Goal: Information Seeking & Learning: Learn about a topic

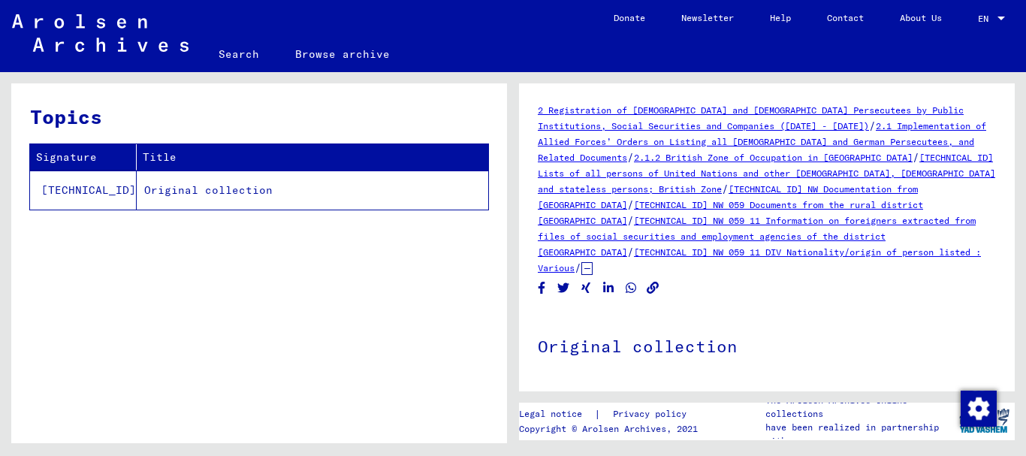
click at [872, 156] on link "[TECHNICAL_ID] Lists of all persons of United Nations and other [DEMOGRAPHIC_DA…" at bounding box center [766, 173] width 457 height 43
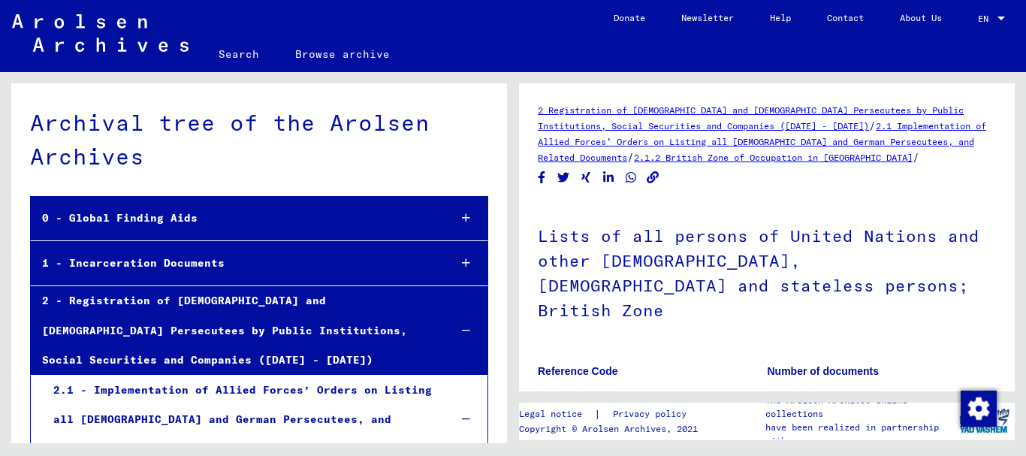
scroll to position [331, 0]
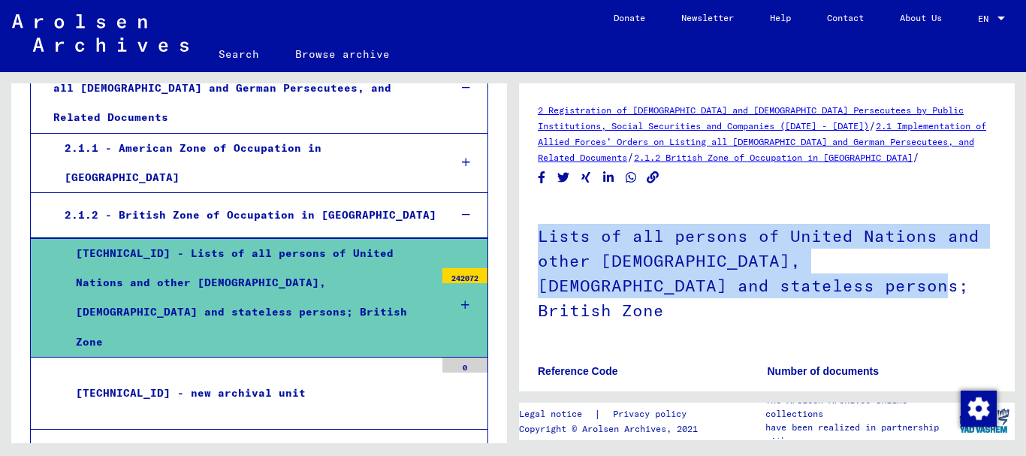
drag, startPoint x: 535, startPoint y: 230, endPoint x: 762, endPoint y: 275, distance: 230.5
copy h1 "Lists of all persons of United Nations and other [DEMOGRAPHIC_DATA], [DEMOGRAPH…"
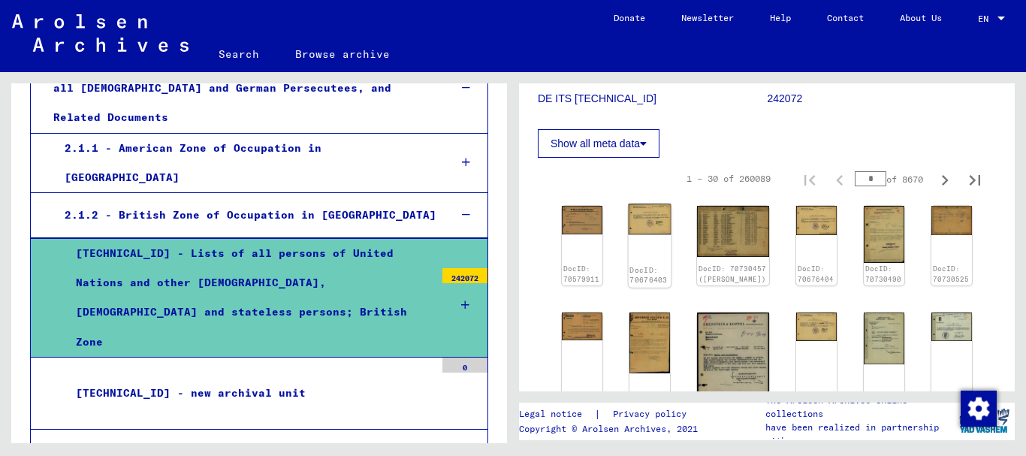
scroll to position [300, 0]
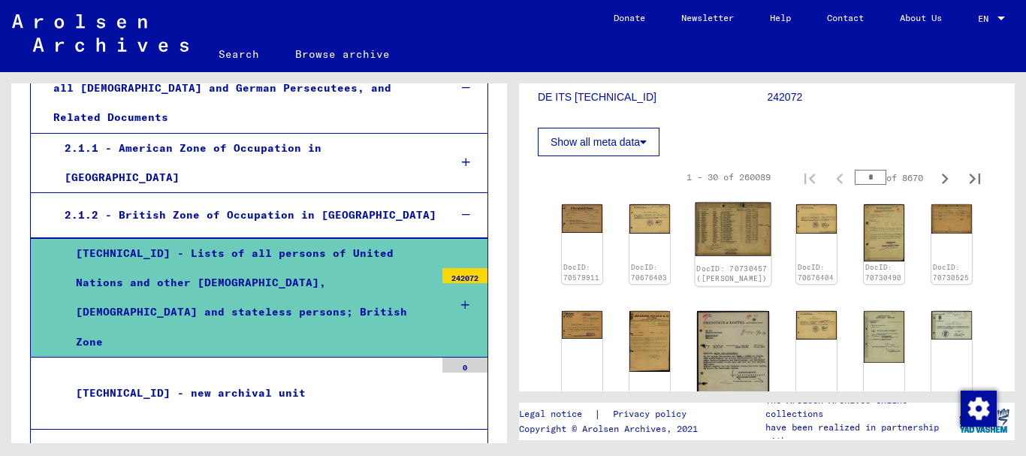
click at [717, 203] on img at bounding box center [733, 229] width 76 height 53
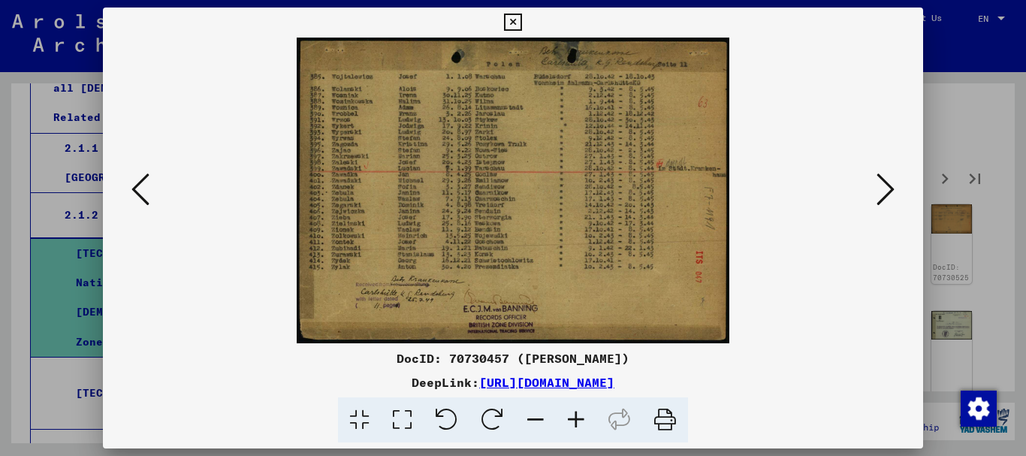
click at [404, 416] on icon at bounding box center [402, 420] width 43 height 46
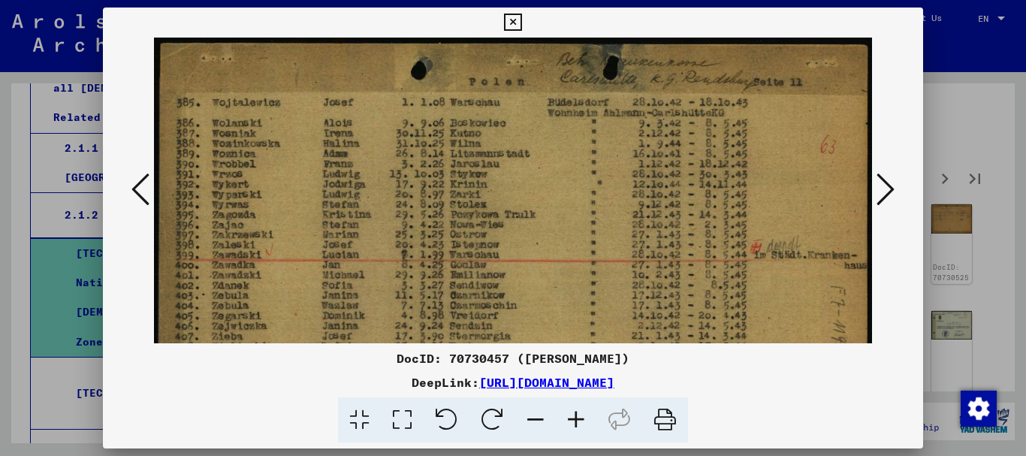
click at [404, 416] on icon at bounding box center [402, 420] width 43 height 46
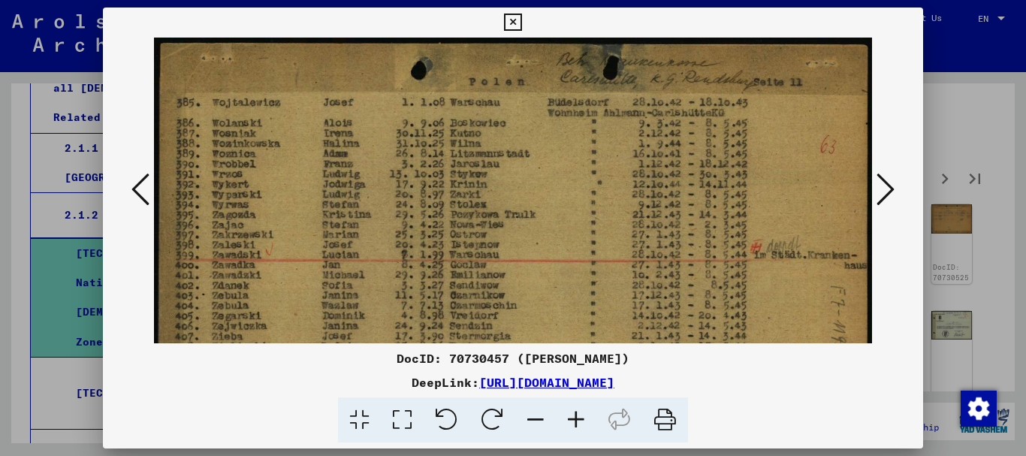
click at [404, 416] on icon at bounding box center [402, 420] width 43 height 46
click at [879, 185] on icon at bounding box center [885, 189] width 18 height 36
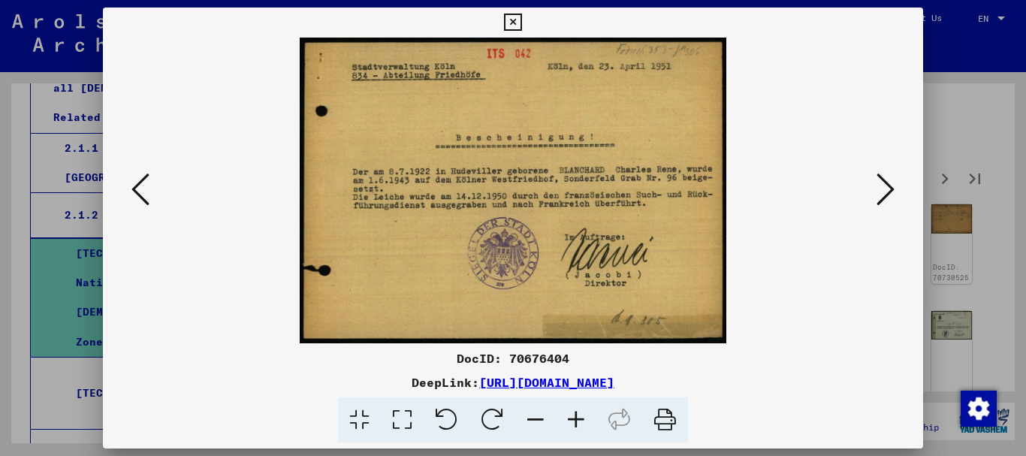
click at [881, 185] on icon at bounding box center [885, 189] width 18 height 36
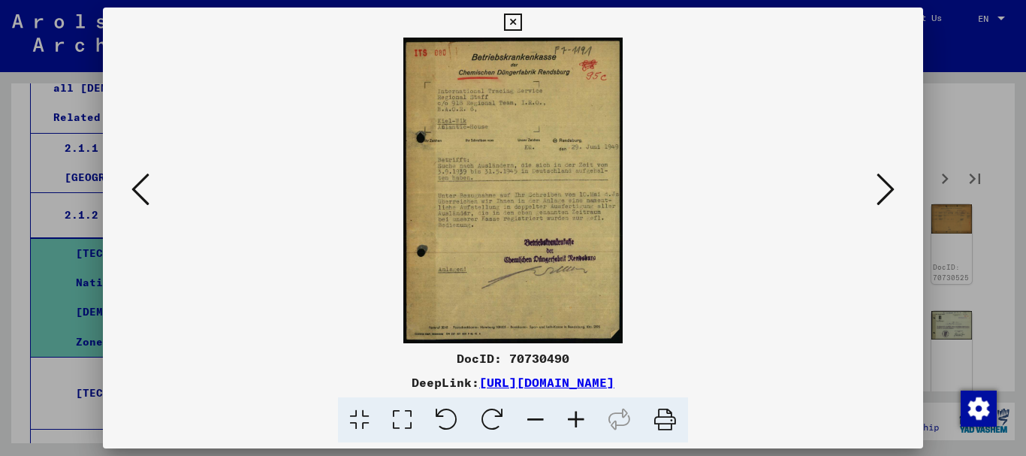
click at [881, 185] on icon at bounding box center [885, 189] width 18 height 36
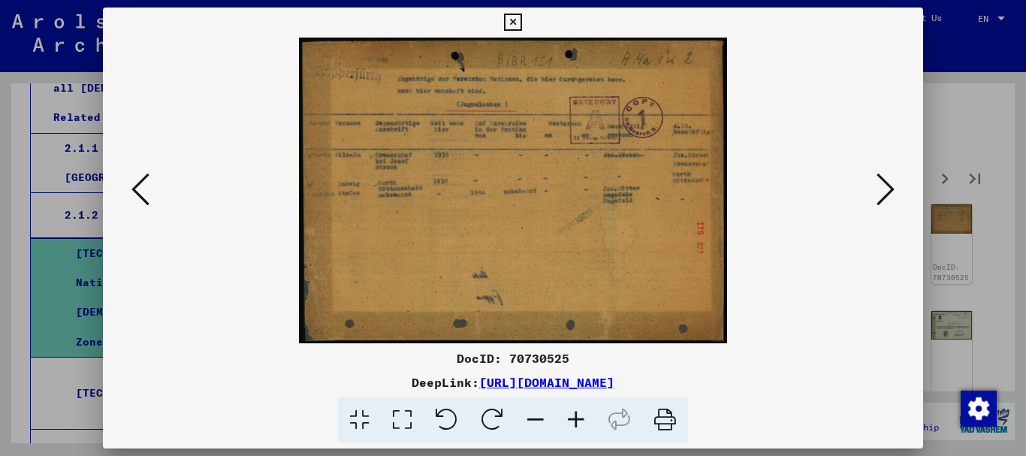
click at [881, 185] on icon at bounding box center [885, 189] width 18 height 36
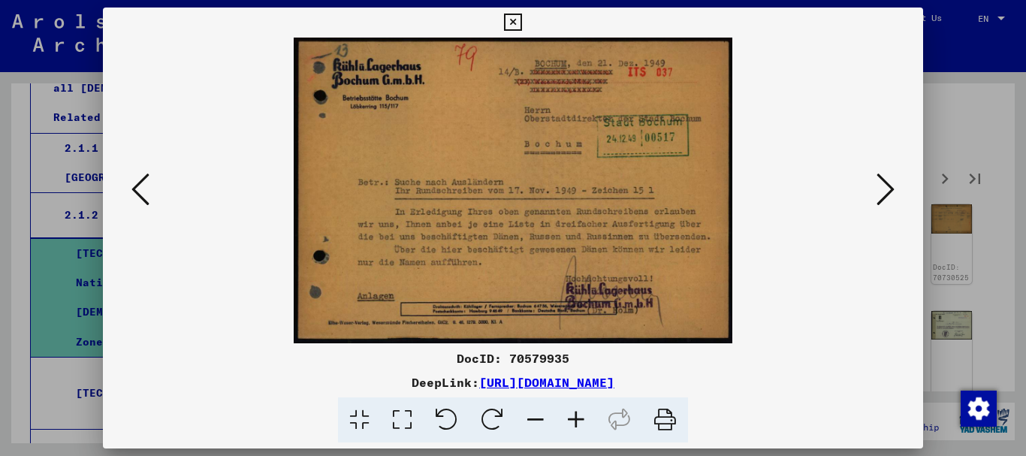
click at [887, 185] on icon at bounding box center [885, 189] width 18 height 36
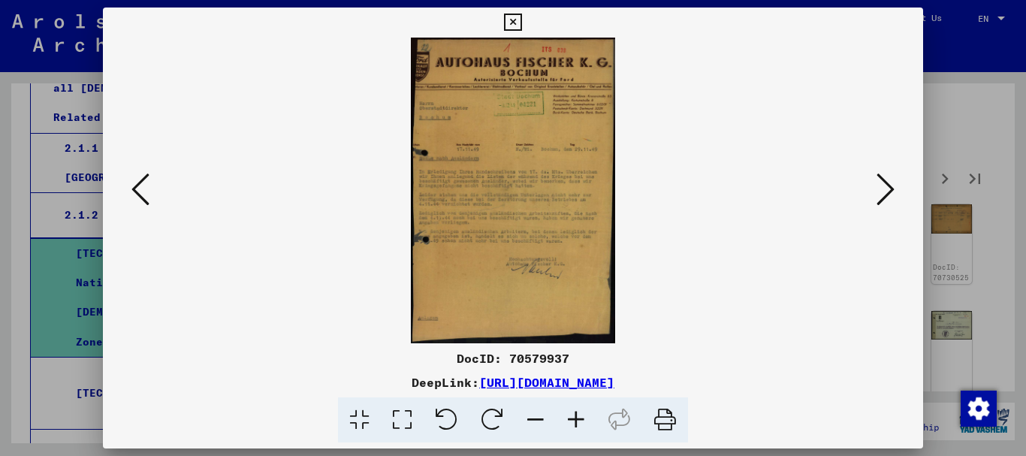
click at [887, 185] on icon at bounding box center [885, 189] width 18 height 36
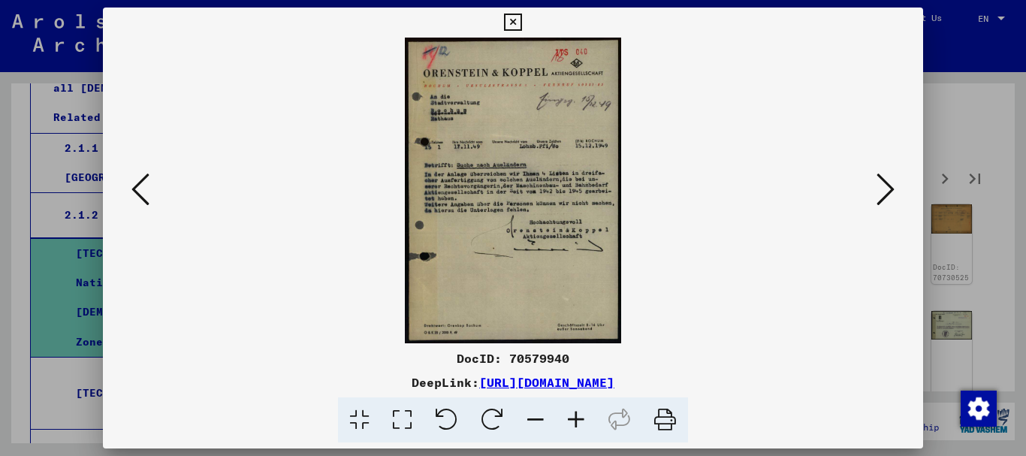
click at [887, 185] on icon at bounding box center [885, 189] width 18 height 36
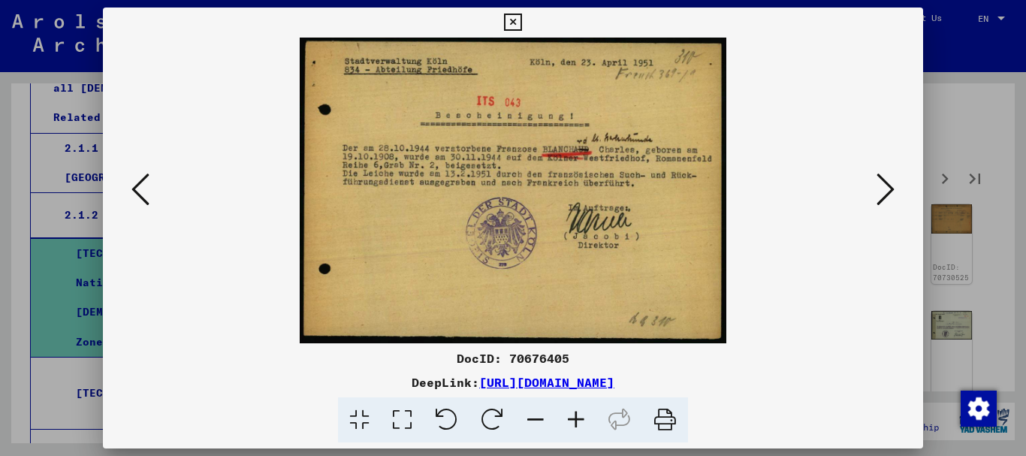
click at [887, 185] on icon at bounding box center [885, 189] width 18 height 36
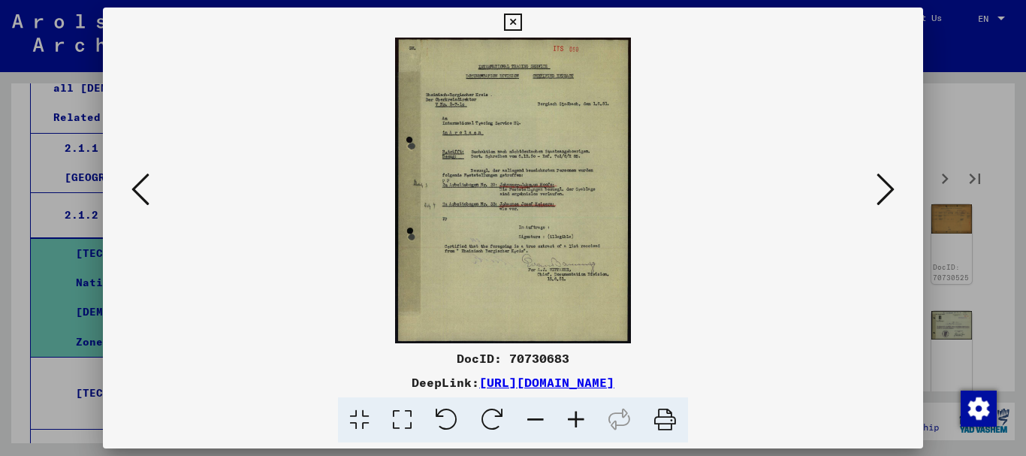
click at [887, 185] on icon at bounding box center [885, 189] width 18 height 36
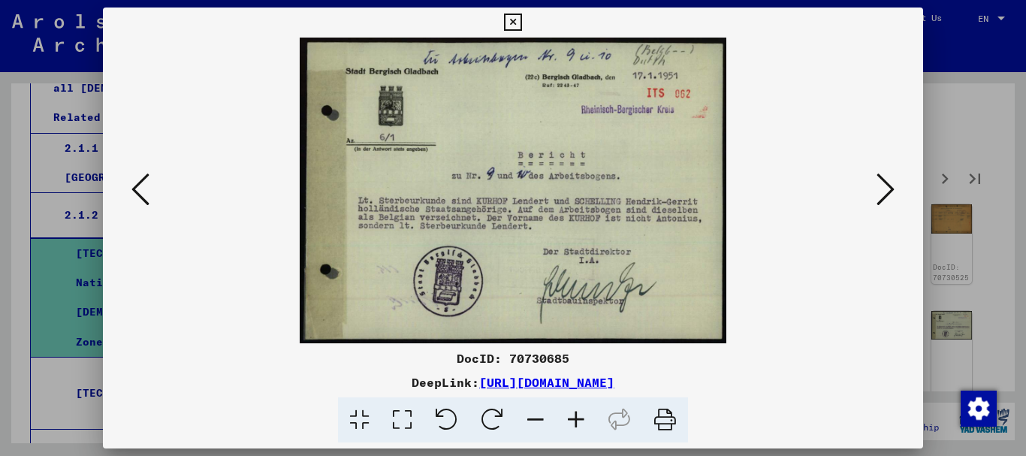
click at [887, 185] on icon at bounding box center [885, 189] width 18 height 36
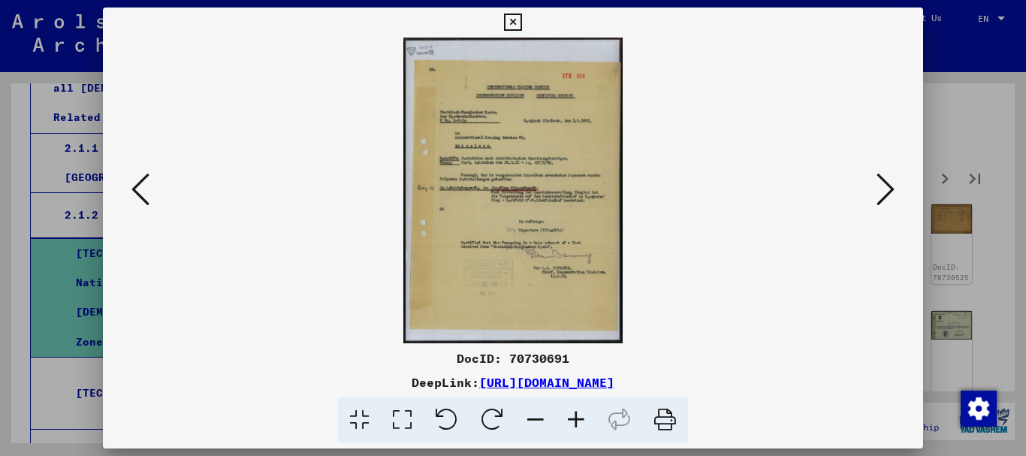
click at [887, 185] on icon at bounding box center [885, 189] width 18 height 36
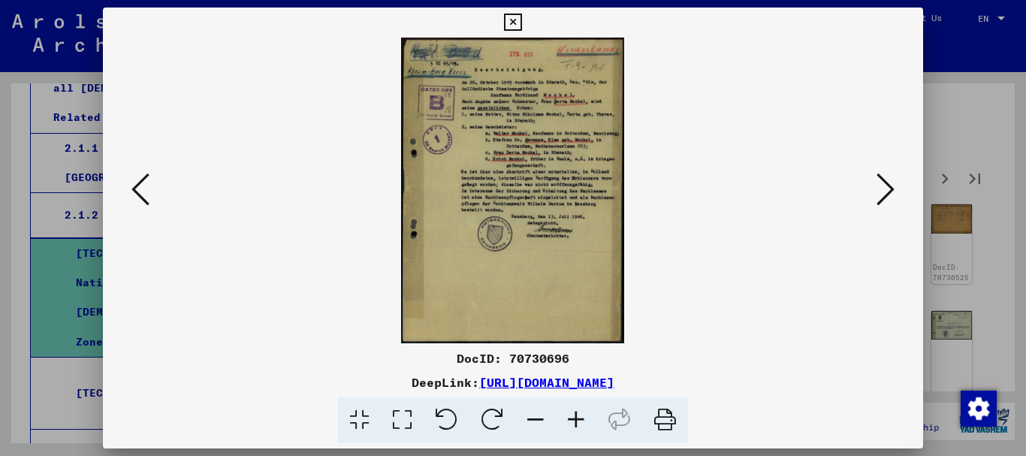
click at [887, 185] on icon at bounding box center [885, 189] width 18 height 36
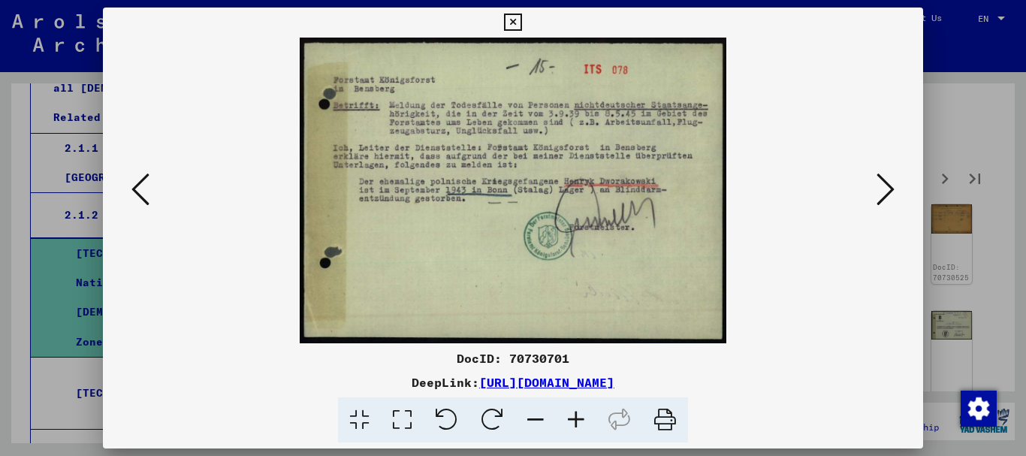
click at [887, 185] on icon at bounding box center [885, 189] width 18 height 36
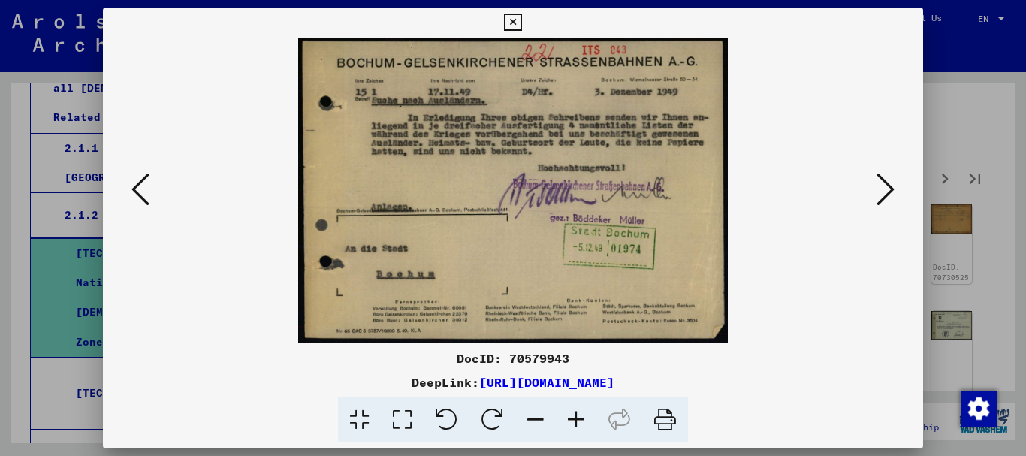
click at [887, 185] on icon at bounding box center [885, 189] width 18 height 36
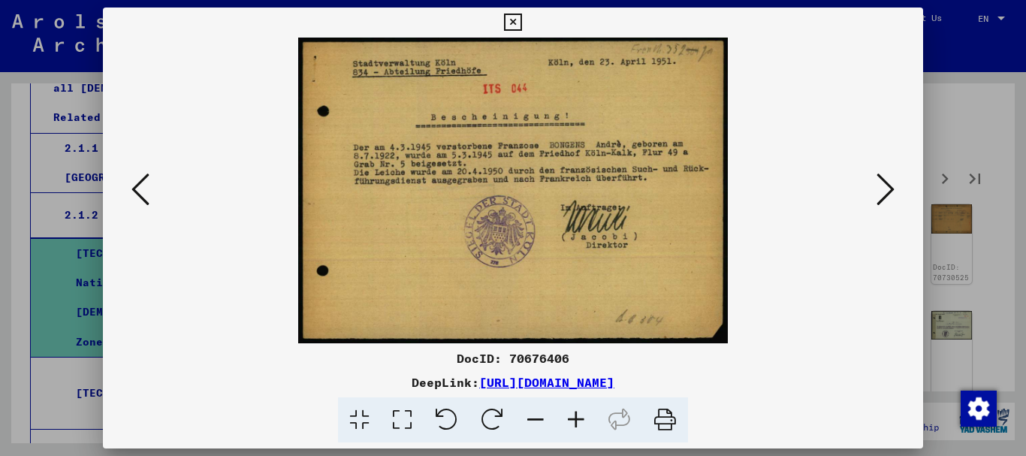
click at [887, 185] on icon at bounding box center [885, 189] width 18 height 36
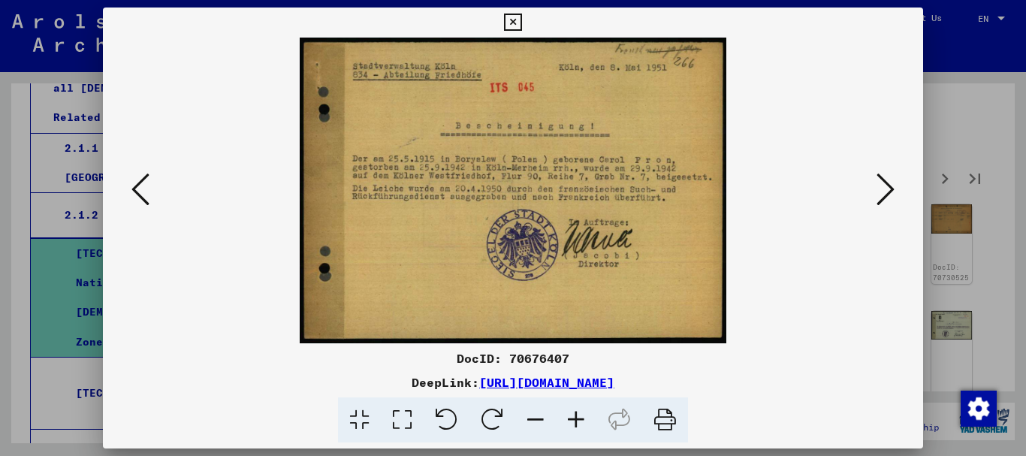
click at [887, 185] on icon at bounding box center [885, 189] width 18 height 36
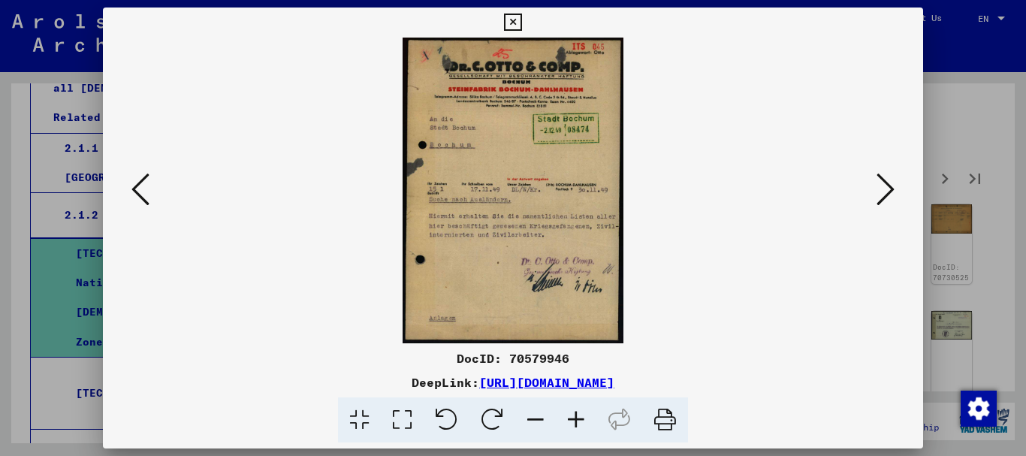
click at [887, 185] on icon at bounding box center [885, 189] width 18 height 36
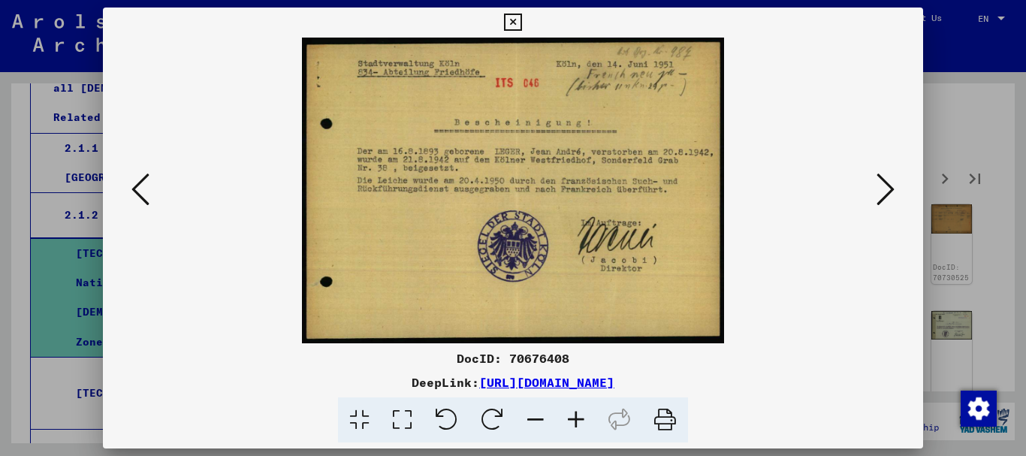
click at [887, 185] on icon at bounding box center [885, 189] width 18 height 36
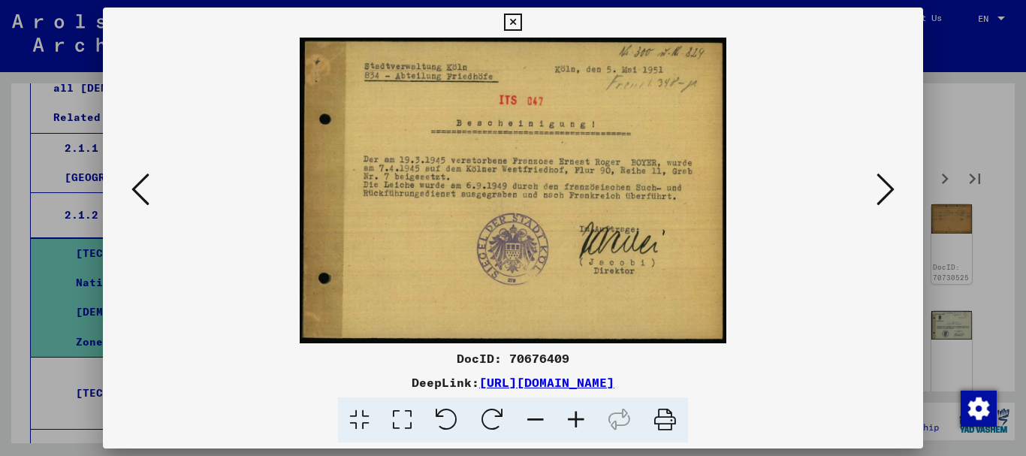
click at [887, 185] on icon at bounding box center [885, 189] width 18 height 36
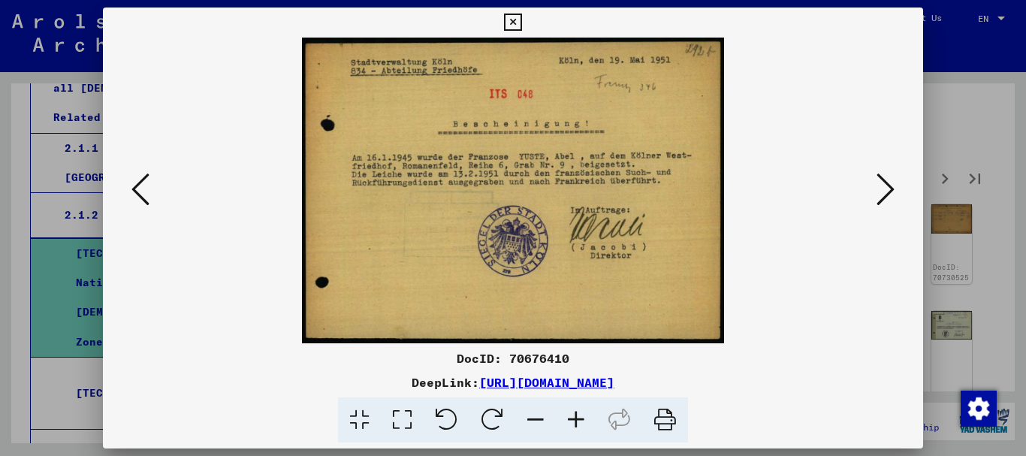
click at [887, 185] on icon at bounding box center [885, 189] width 18 height 36
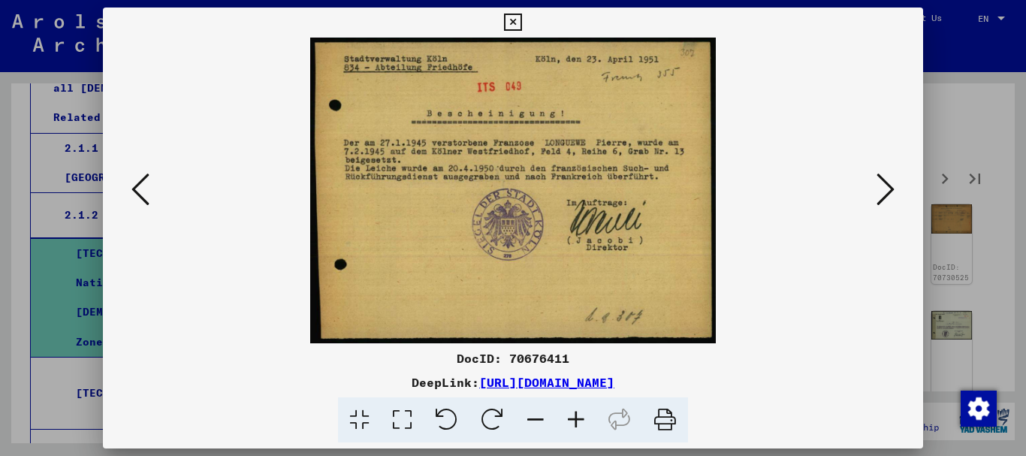
click at [887, 185] on icon at bounding box center [885, 189] width 18 height 36
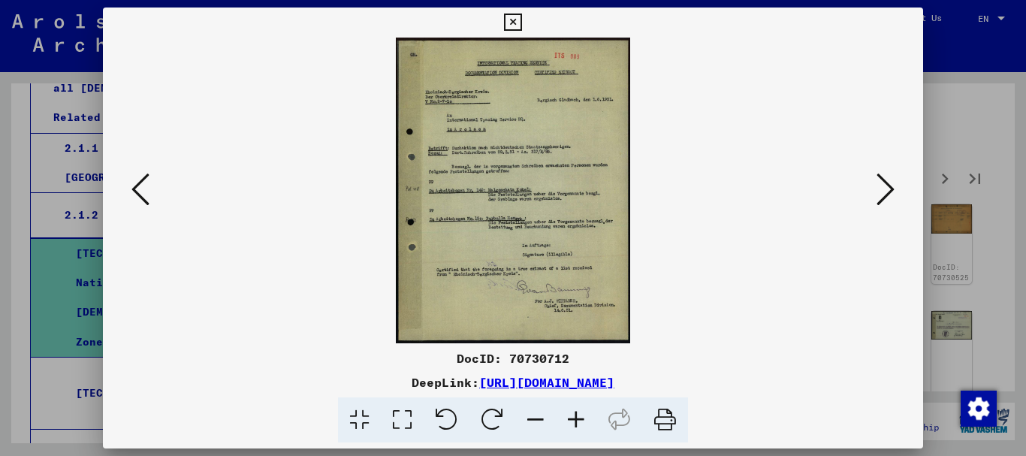
click at [887, 185] on icon at bounding box center [885, 189] width 18 height 36
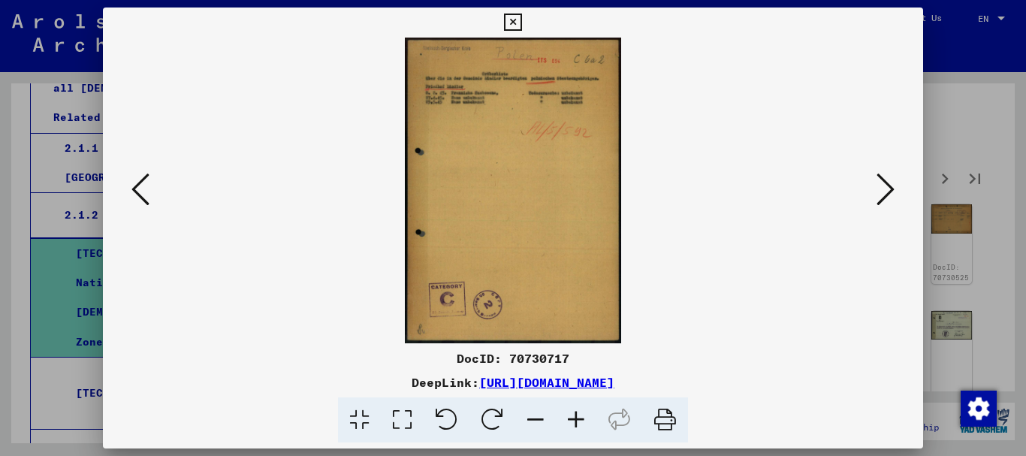
click at [887, 185] on icon at bounding box center [885, 189] width 18 height 36
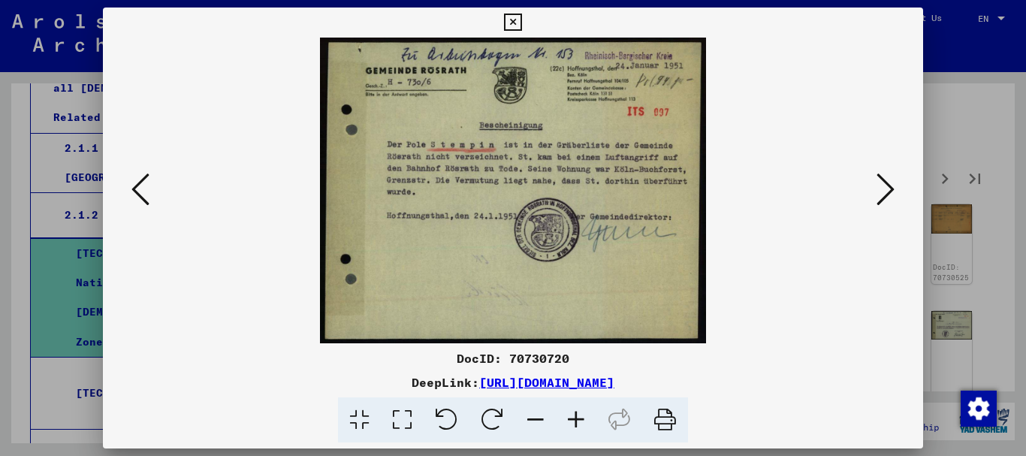
click at [887, 185] on icon at bounding box center [885, 189] width 18 height 36
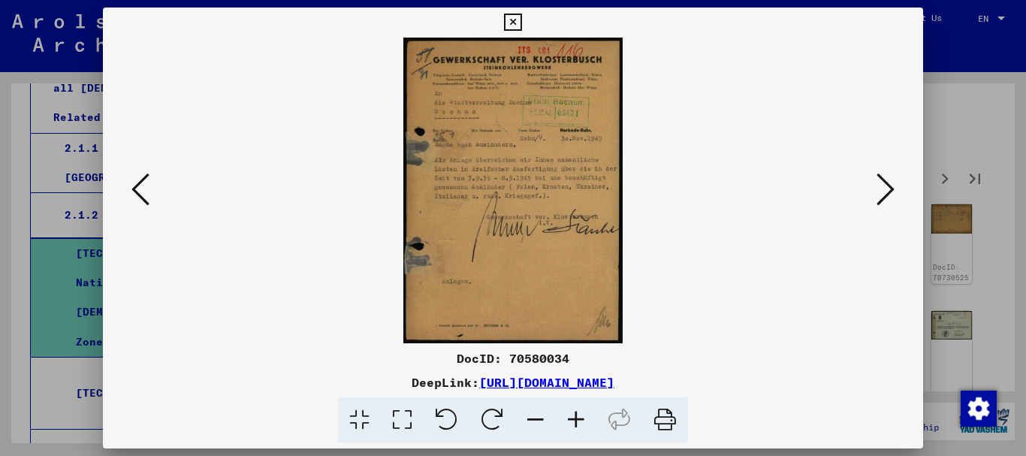
click at [887, 185] on icon at bounding box center [885, 189] width 18 height 36
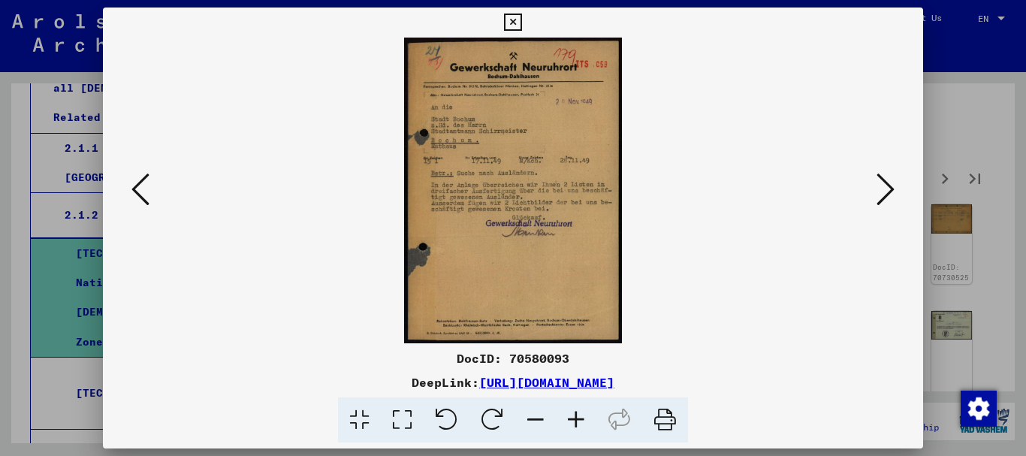
click at [887, 185] on icon at bounding box center [885, 189] width 18 height 36
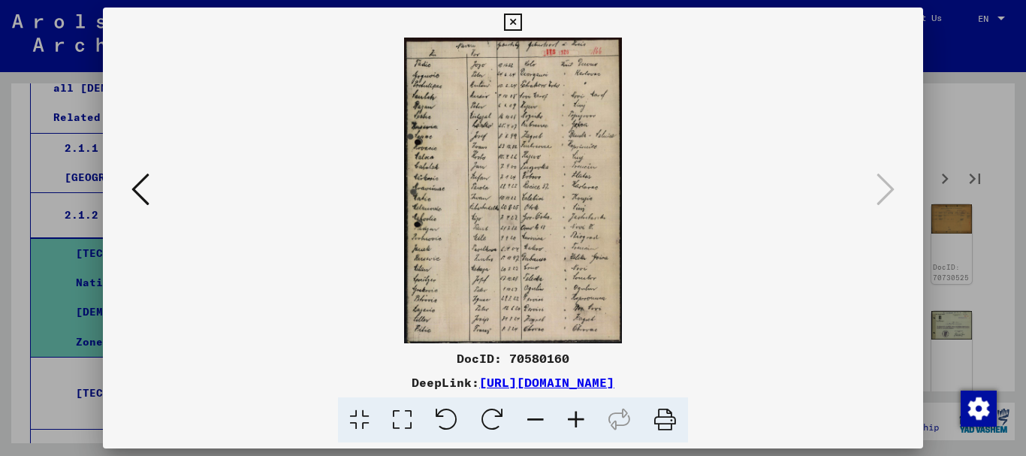
click at [400, 421] on icon at bounding box center [402, 420] width 43 height 46
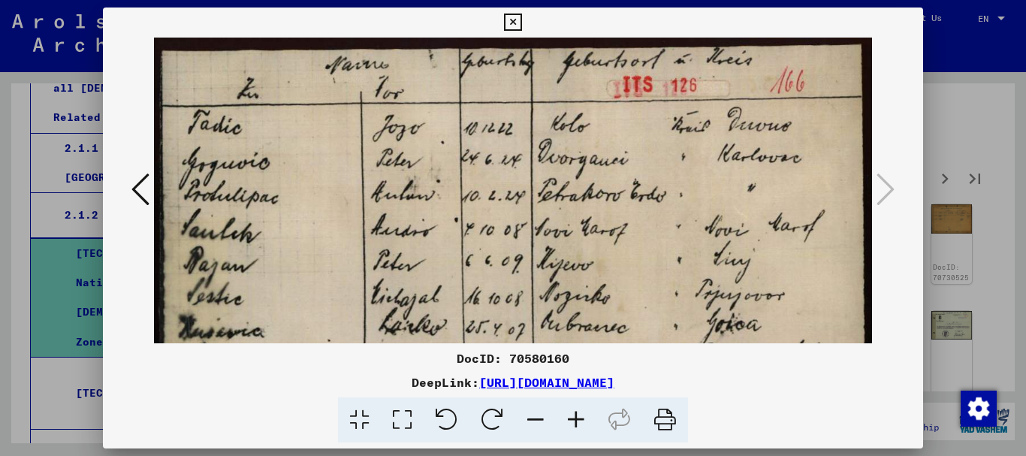
click at [400, 421] on icon at bounding box center [402, 420] width 43 height 46
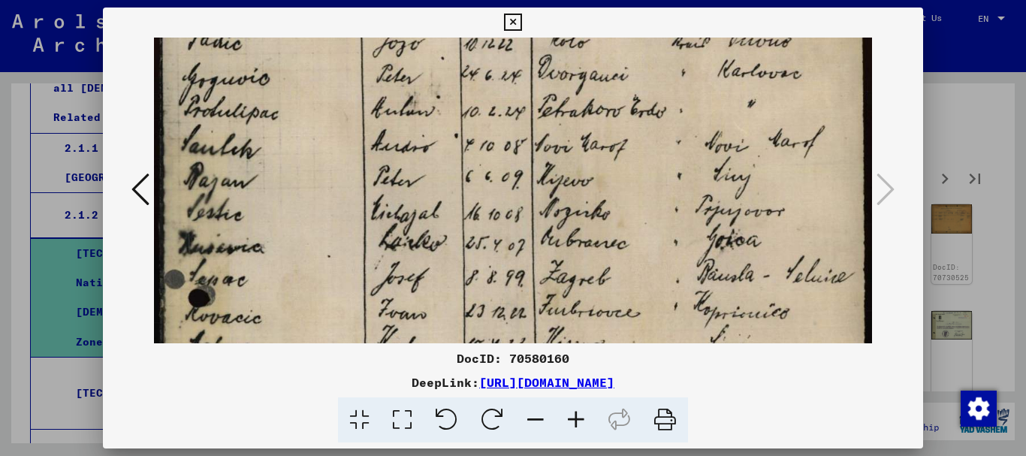
drag, startPoint x: 641, startPoint y: 243, endPoint x: 640, endPoint y: 152, distance: 90.9
click at [640, 152] on img at bounding box center [513, 456] width 719 height 1007
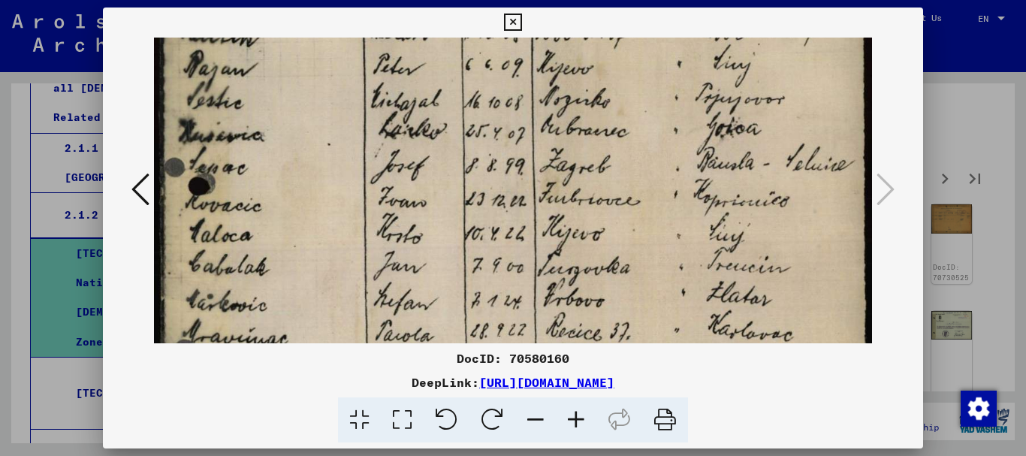
drag, startPoint x: 614, startPoint y: 235, endPoint x: 635, endPoint y: 118, distance: 119.2
click at [635, 119] on img at bounding box center [513, 345] width 719 height 1007
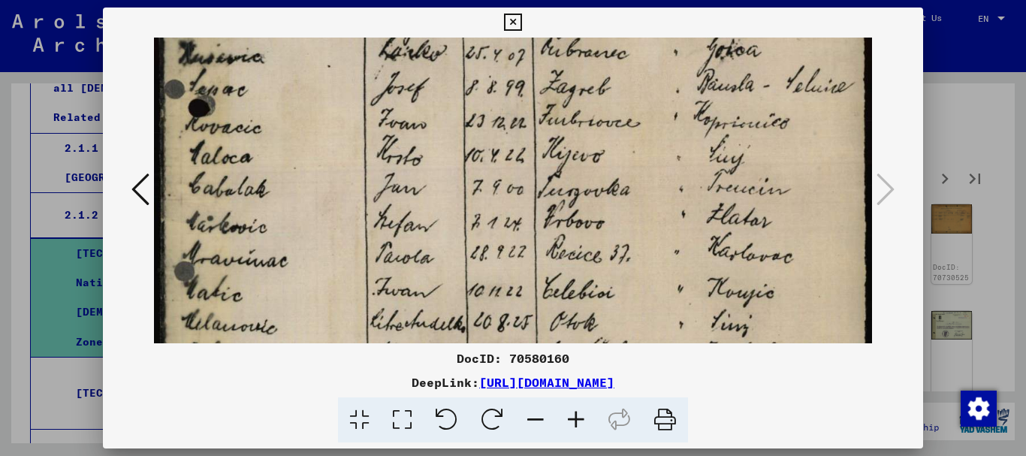
drag, startPoint x: 595, startPoint y: 222, endPoint x: 619, endPoint y: 114, distance: 110.8
click at [619, 115] on img at bounding box center [513, 266] width 719 height 1007
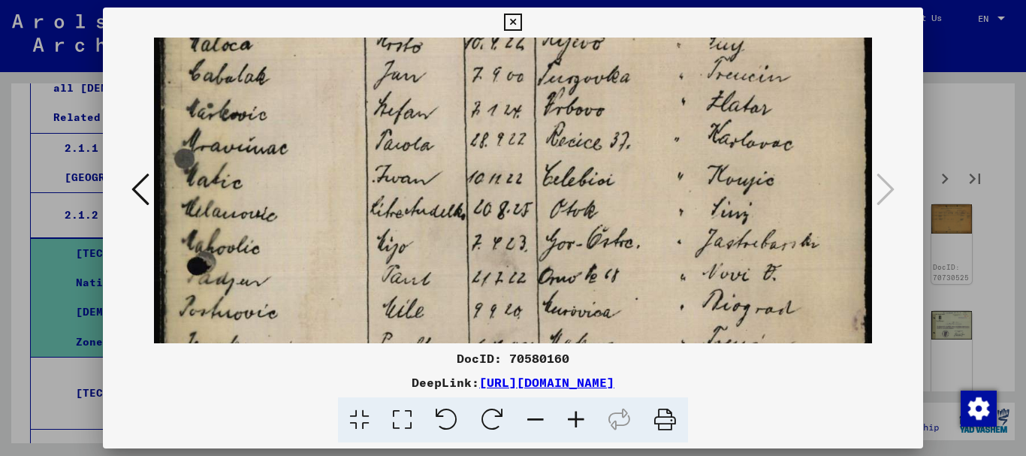
drag, startPoint x: 466, startPoint y: 231, endPoint x: 479, endPoint y: 141, distance: 91.1
click at [478, 149] on img at bounding box center [513, 154] width 719 height 1007
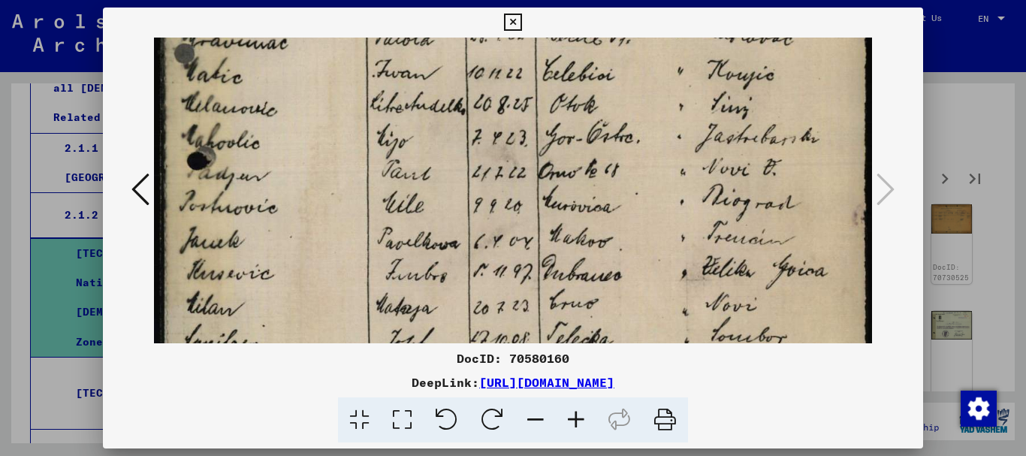
drag, startPoint x: 297, startPoint y: 238, endPoint x: 322, endPoint y: 128, distance: 113.3
click at [322, 128] on img at bounding box center [513, 49] width 719 height 1007
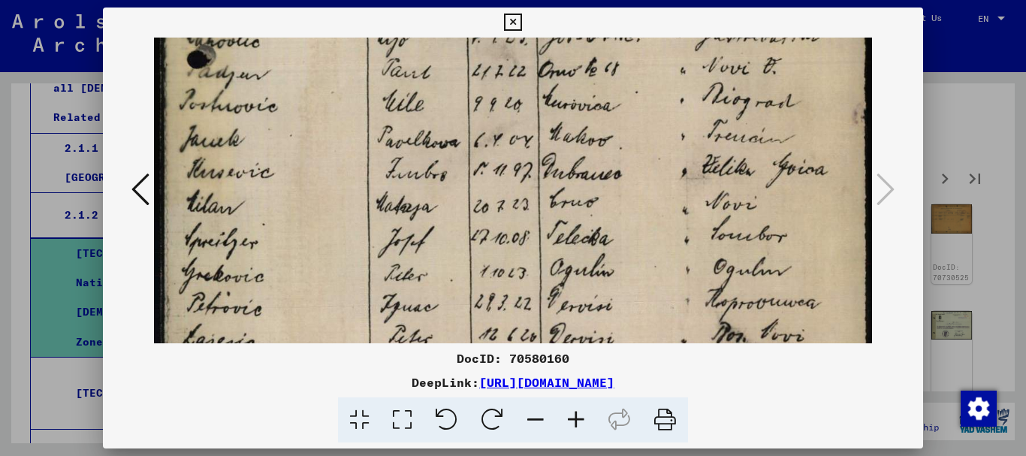
drag, startPoint x: 300, startPoint y: 198, endPoint x: 321, endPoint y: 53, distance: 146.4
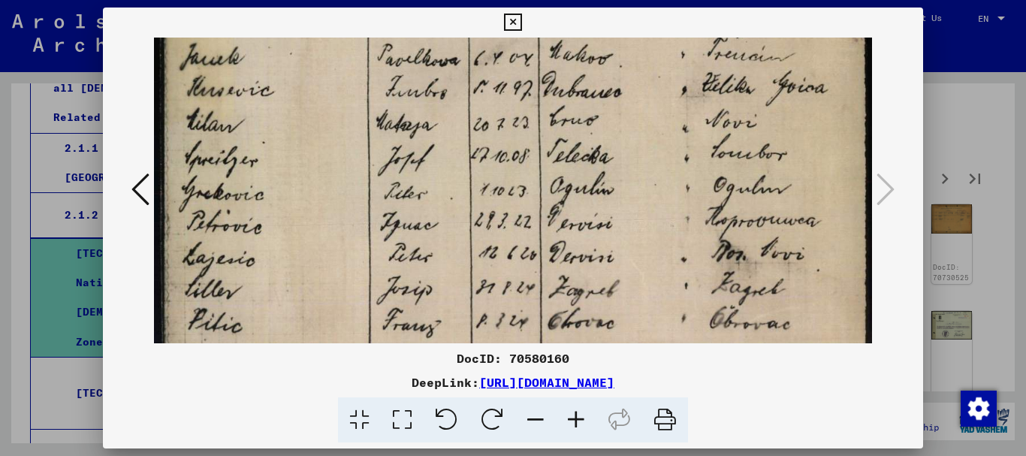
scroll to position [701, 0]
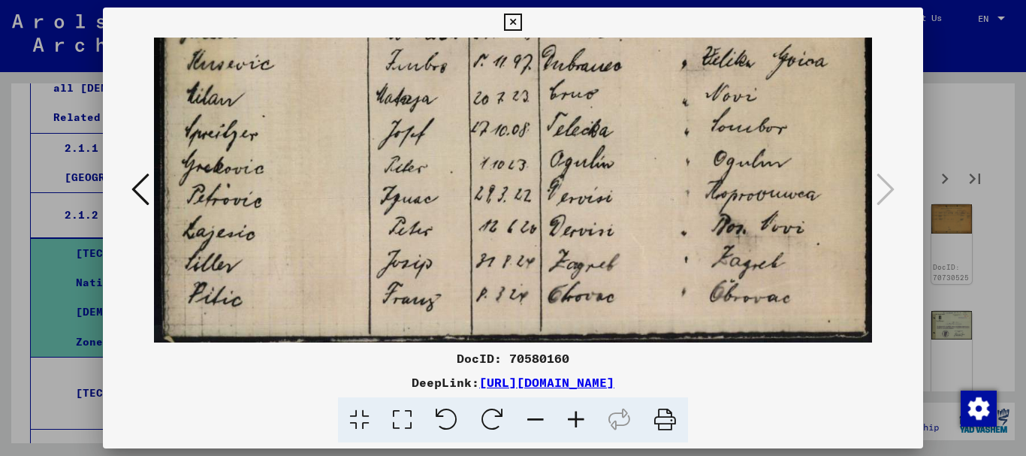
drag, startPoint x: 327, startPoint y: 158, endPoint x: 333, endPoint y: 78, distance: 80.6
click at [512, 25] on icon at bounding box center [512, 23] width 17 height 18
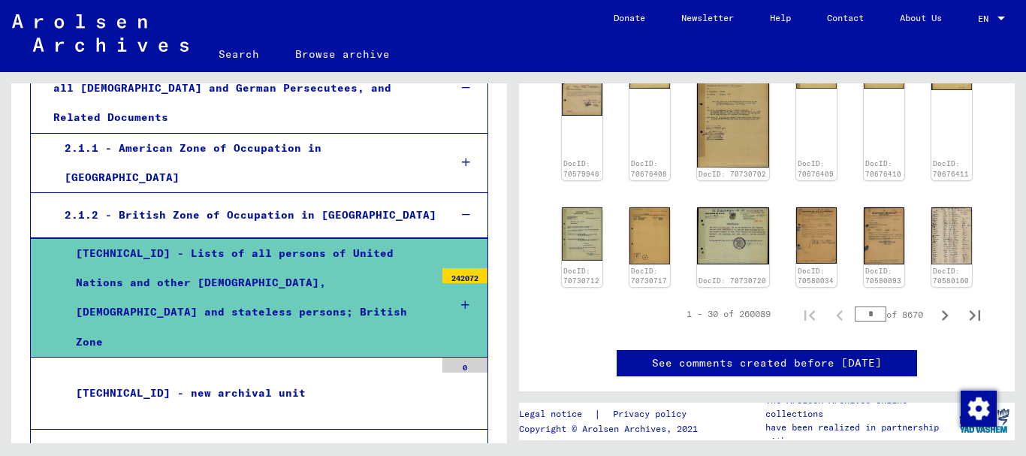
scroll to position [826, 0]
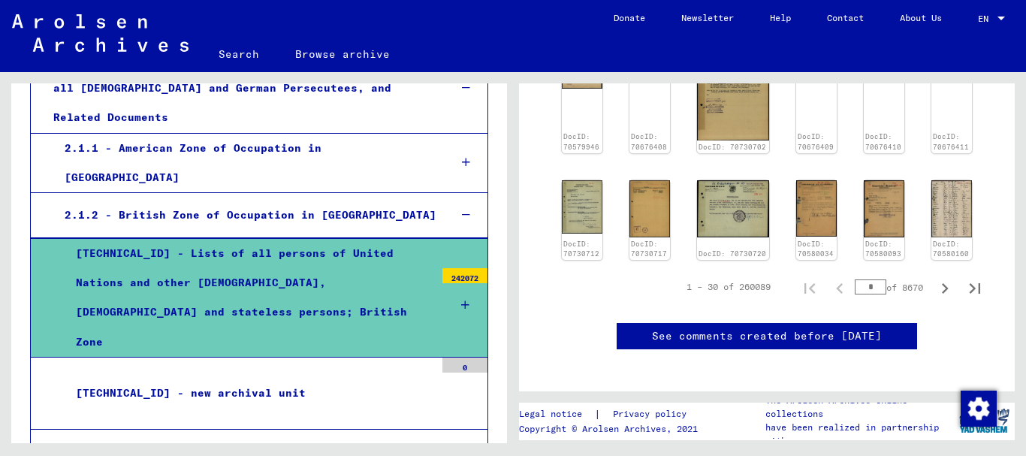
click at [189, 379] on div "[TECHNICAL_ID] - new archival unit" at bounding box center [250, 393] width 370 height 29
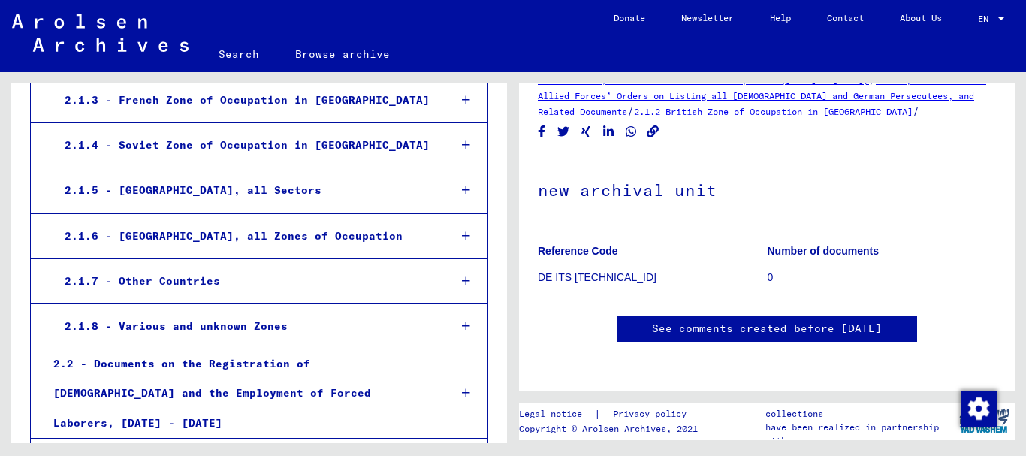
scroll to position [707, 0]
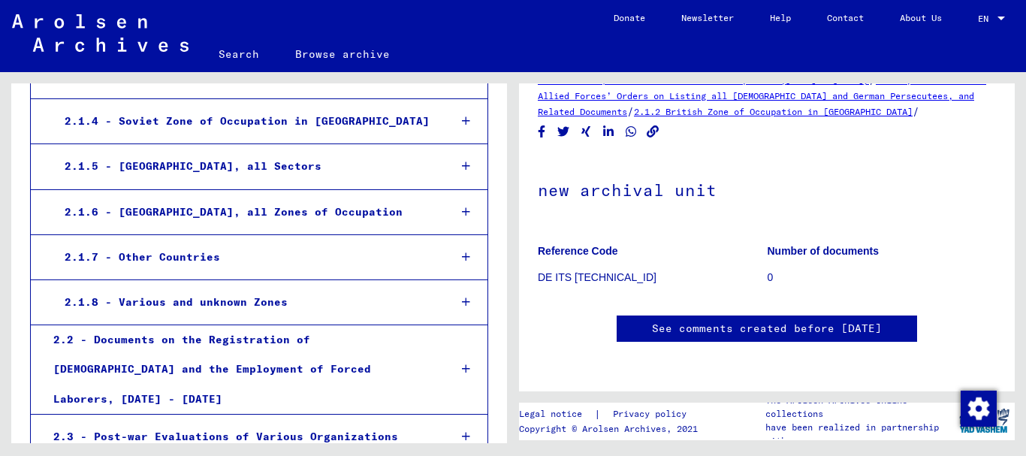
click at [462, 252] on icon at bounding box center [466, 257] width 8 height 11
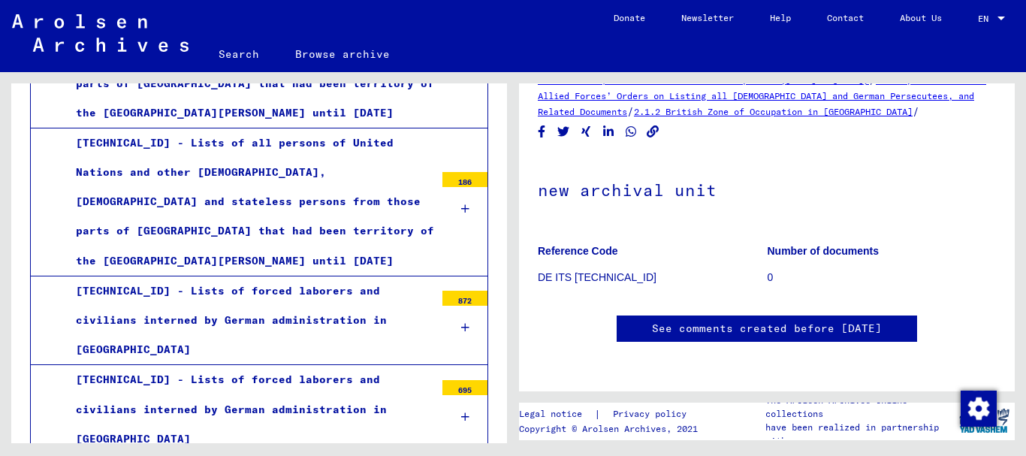
scroll to position [1081, 0]
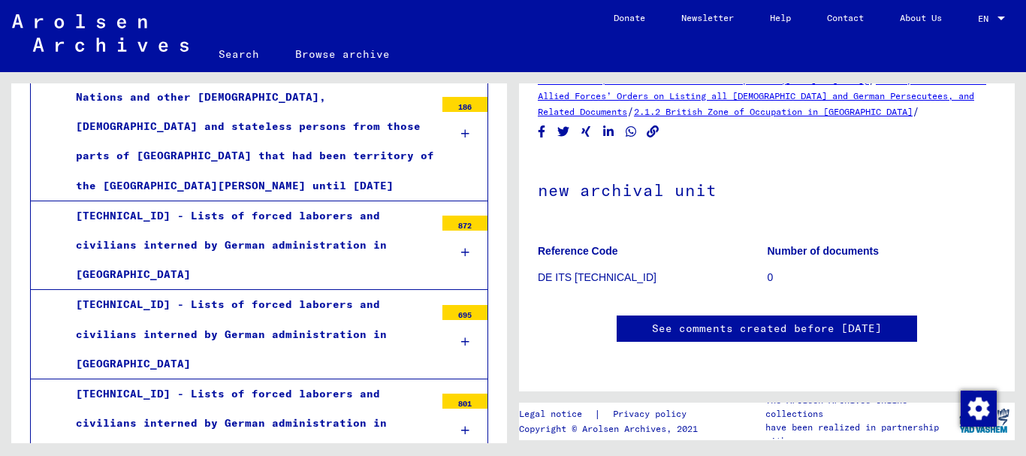
click at [461, 425] on icon at bounding box center [465, 430] width 8 height 11
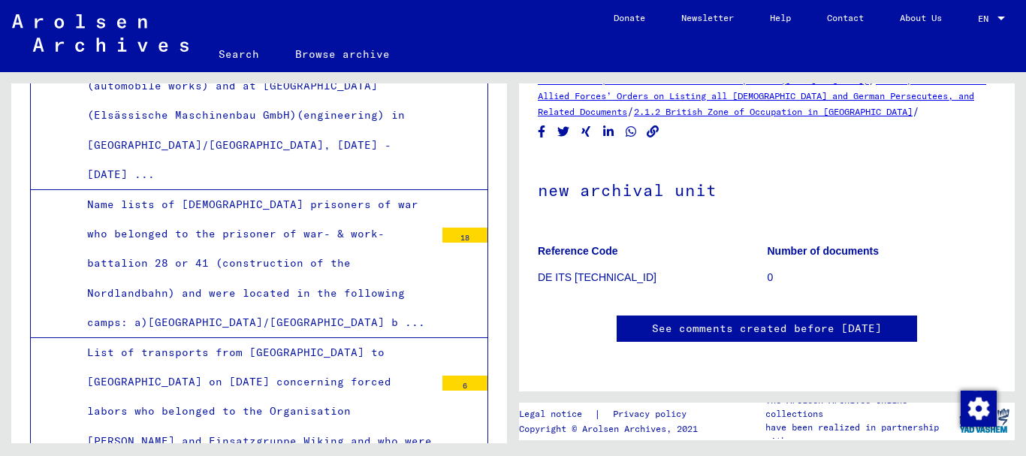
scroll to position [2808, 0]
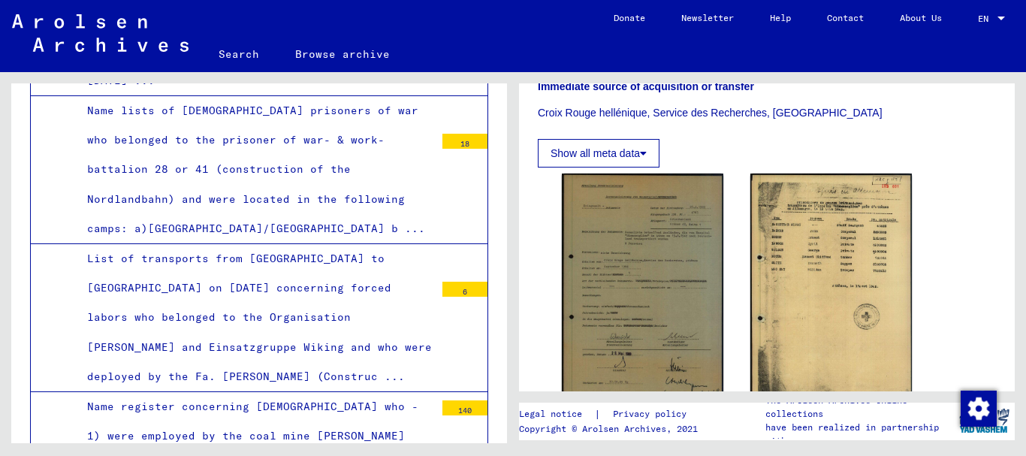
scroll to position [451, 0]
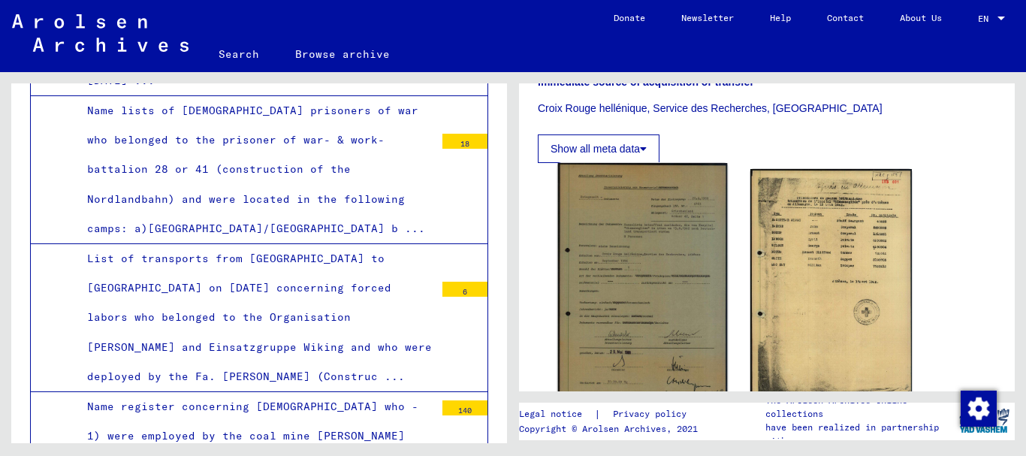
click at [638, 236] on img at bounding box center [643, 282] width 170 height 238
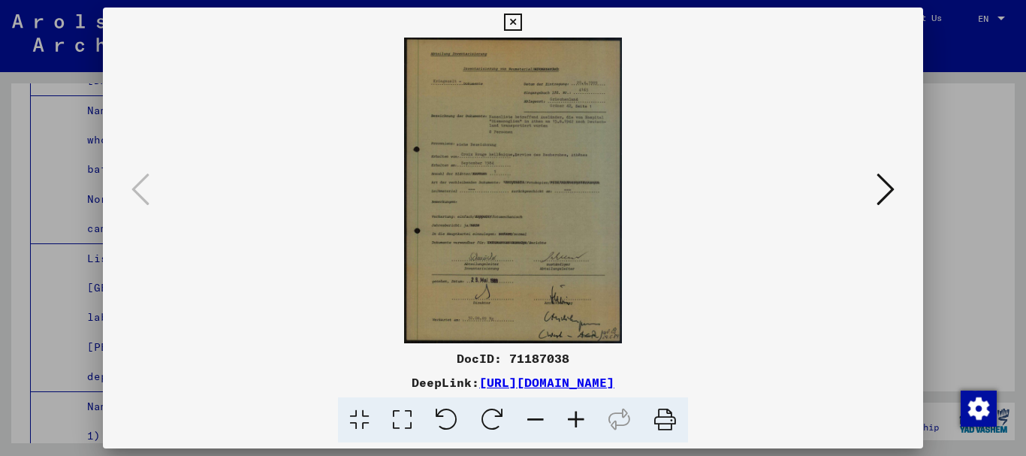
click at [409, 417] on icon at bounding box center [402, 420] width 43 height 46
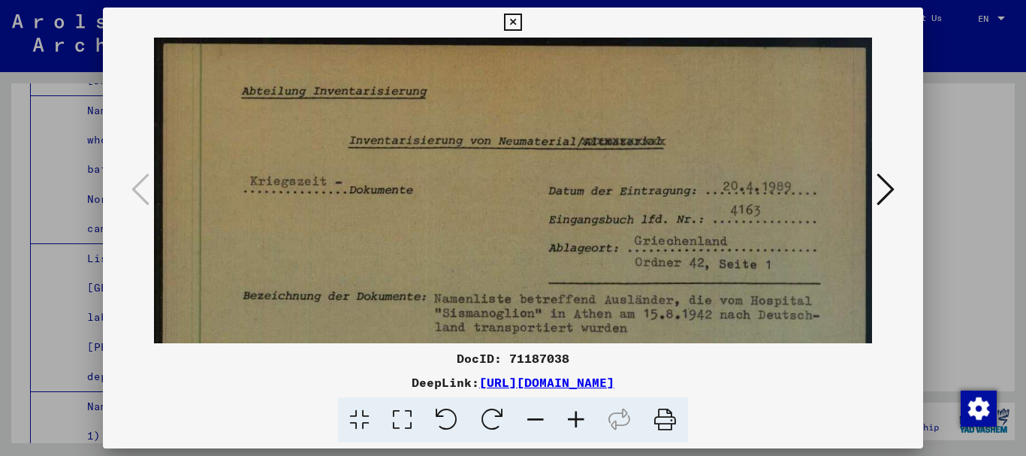
click at [409, 417] on icon at bounding box center [402, 420] width 43 height 46
click at [887, 182] on icon at bounding box center [885, 189] width 18 height 36
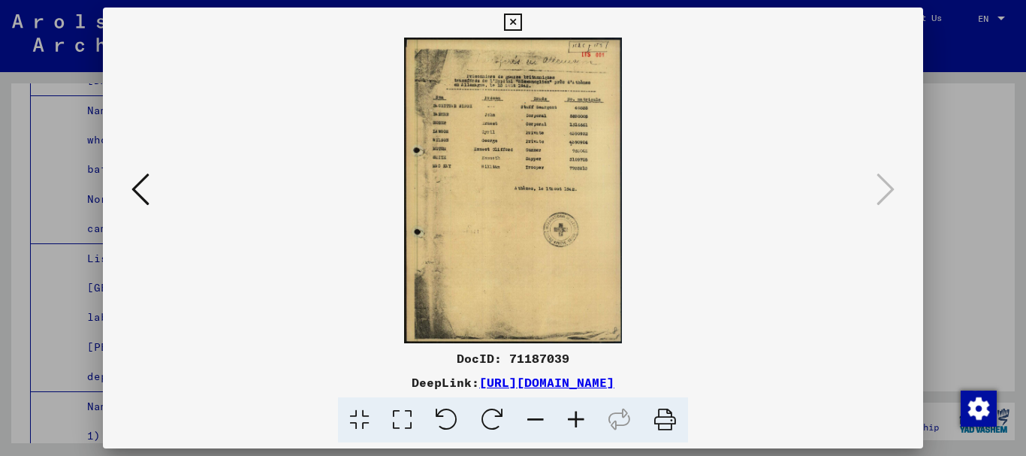
click at [405, 413] on icon at bounding box center [402, 420] width 43 height 46
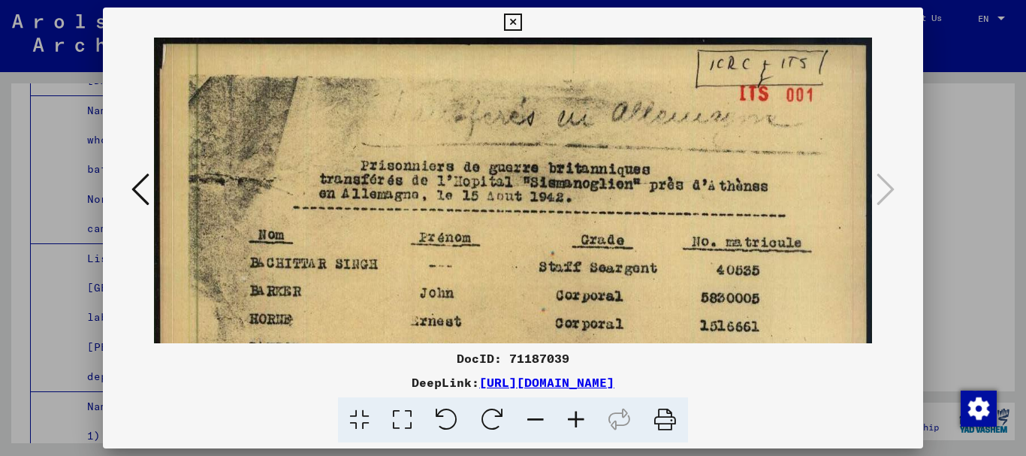
click at [404, 417] on icon at bounding box center [402, 420] width 43 height 46
click at [403, 418] on icon at bounding box center [402, 420] width 43 height 46
click at [403, 421] on icon at bounding box center [402, 420] width 43 height 46
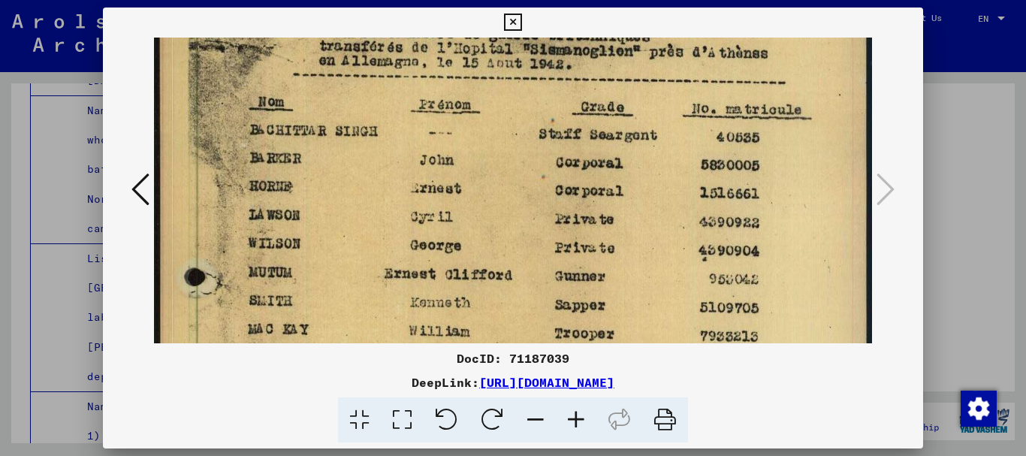
drag, startPoint x: 364, startPoint y: 312, endPoint x: 375, endPoint y: 170, distance: 142.3
click at [375, 174] on img at bounding box center [513, 410] width 719 height 1010
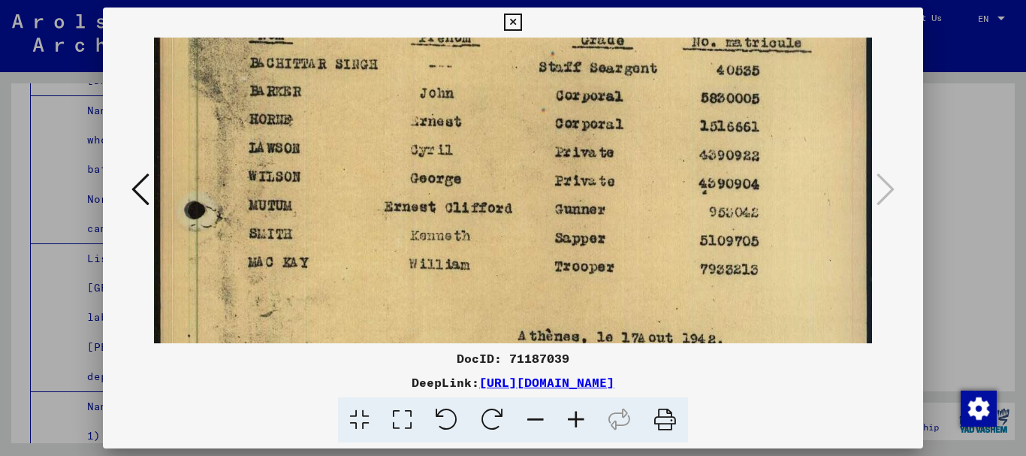
drag, startPoint x: 362, startPoint y: 288, endPoint x: 374, endPoint y: 151, distance: 137.2
click at [374, 153] on img at bounding box center [513, 343] width 719 height 1010
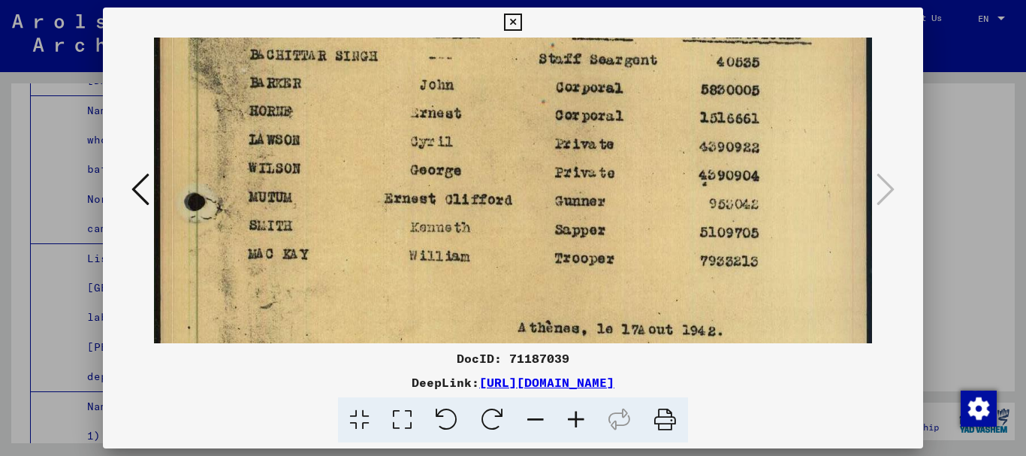
drag, startPoint x: 394, startPoint y: 182, endPoint x: 380, endPoint y: 247, distance: 66.1
click at [380, 247] on img at bounding box center [513, 335] width 719 height 1010
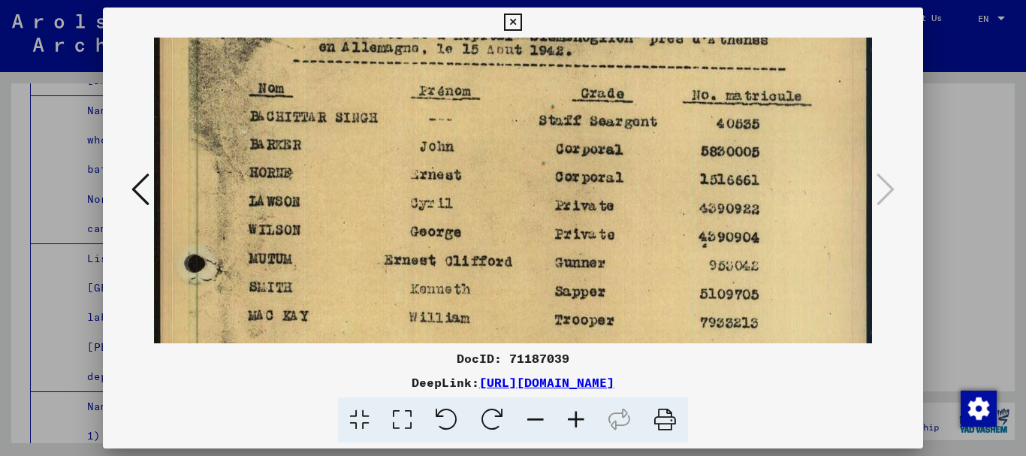
drag, startPoint x: 373, startPoint y: 179, endPoint x: 373, endPoint y: 253, distance: 73.6
click at [373, 248] on img at bounding box center [513, 397] width 719 height 1010
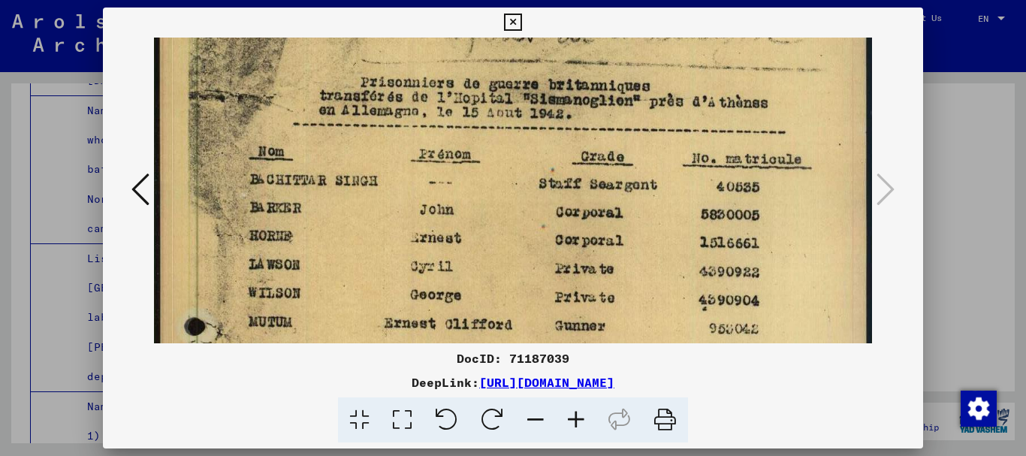
click at [355, 235] on img at bounding box center [513, 459] width 719 height 1010
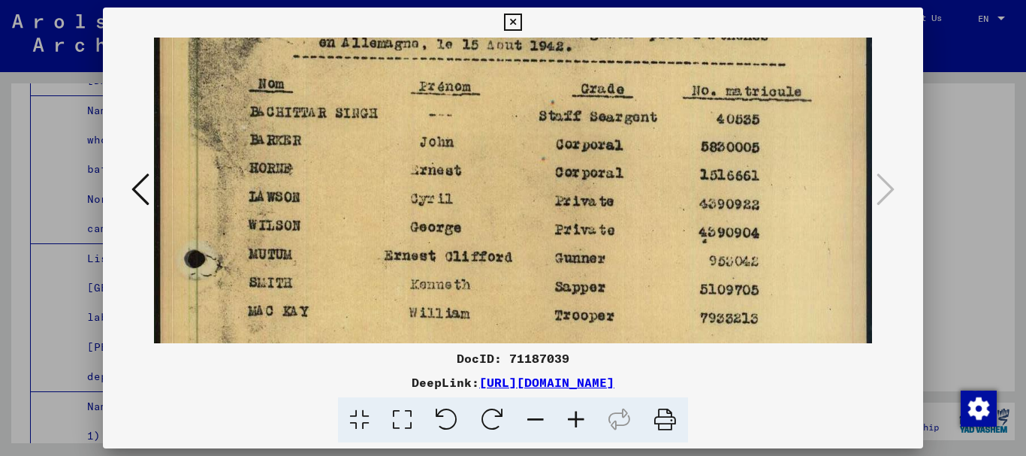
drag, startPoint x: 355, startPoint y: 235, endPoint x: 363, endPoint y: 131, distance: 104.7
click at [363, 142] on img at bounding box center [513, 392] width 719 height 1010
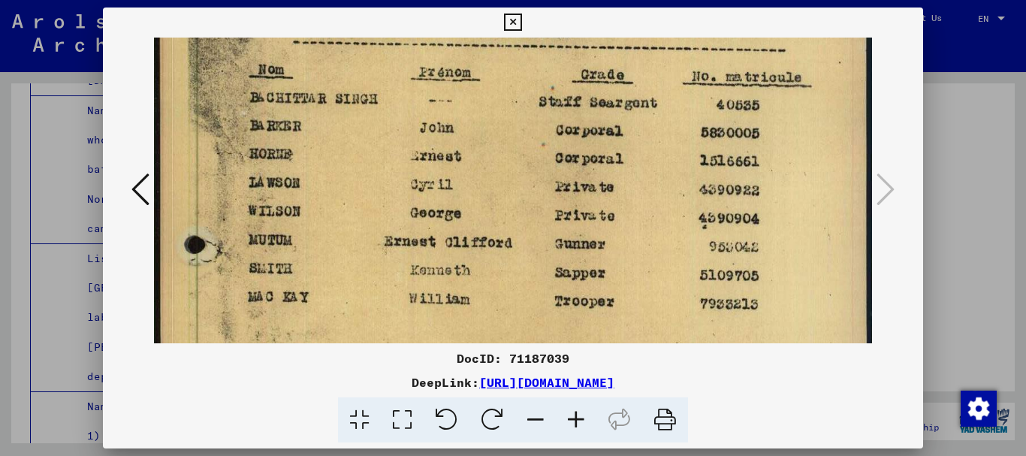
click at [514, 21] on icon at bounding box center [512, 23] width 17 height 18
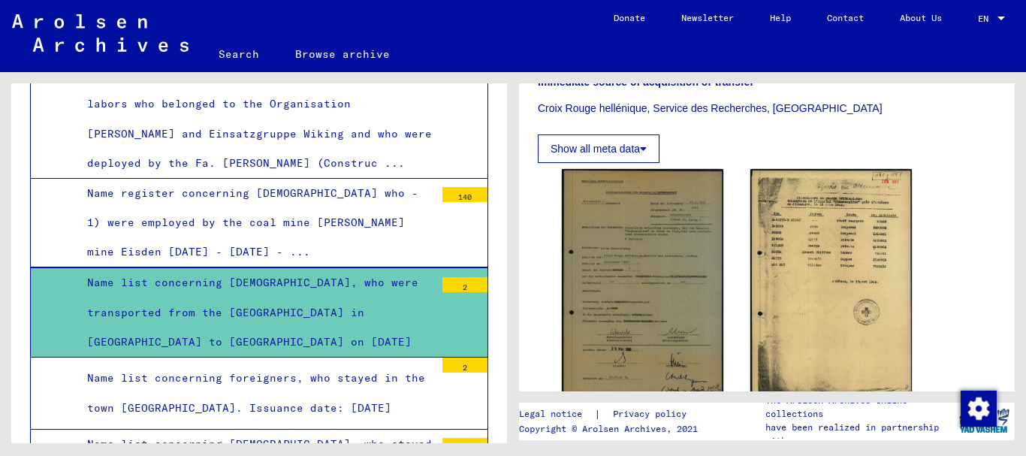
scroll to position [3033, 0]
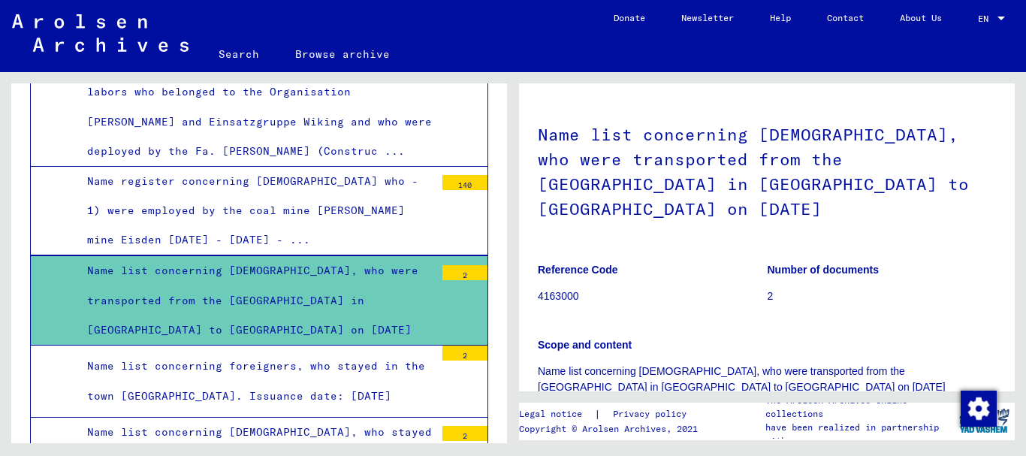
scroll to position [75, 0]
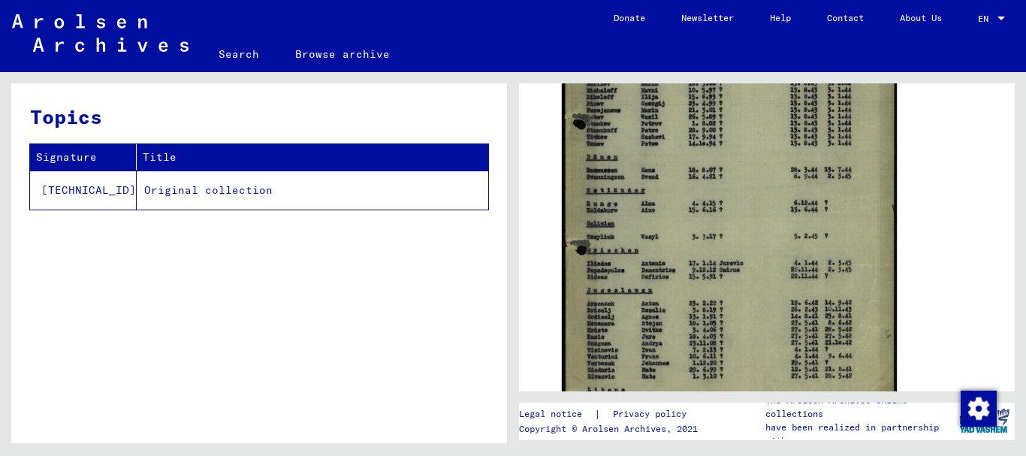
scroll to position [376, 0]
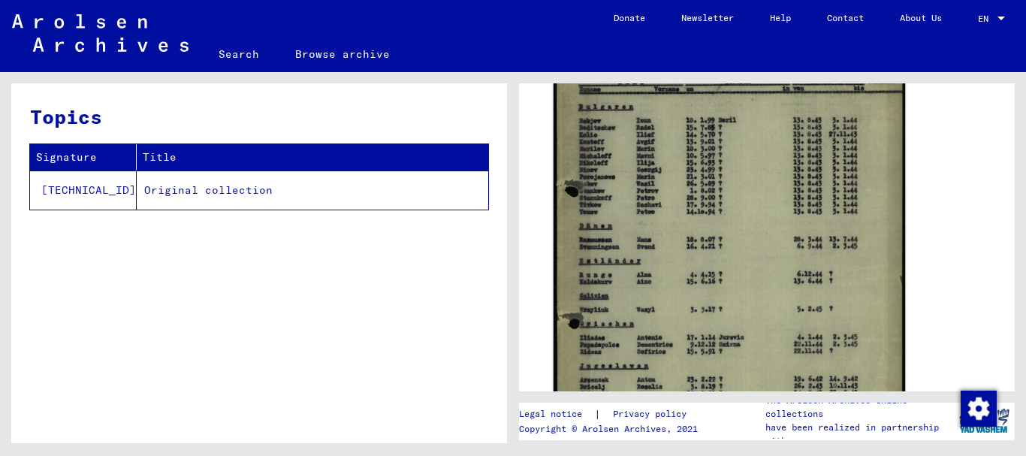
click at [687, 255] on img at bounding box center [728, 255] width 351 height 495
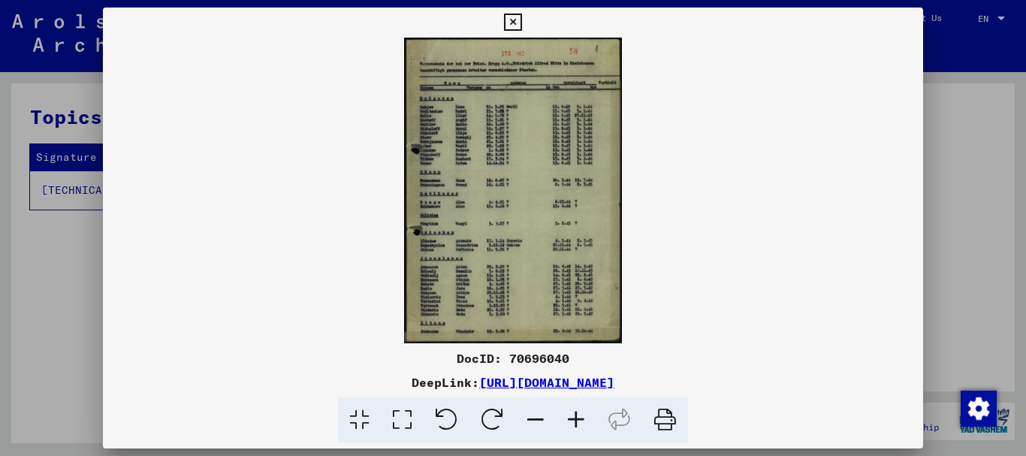
click at [407, 422] on icon at bounding box center [402, 420] width 43 height 46
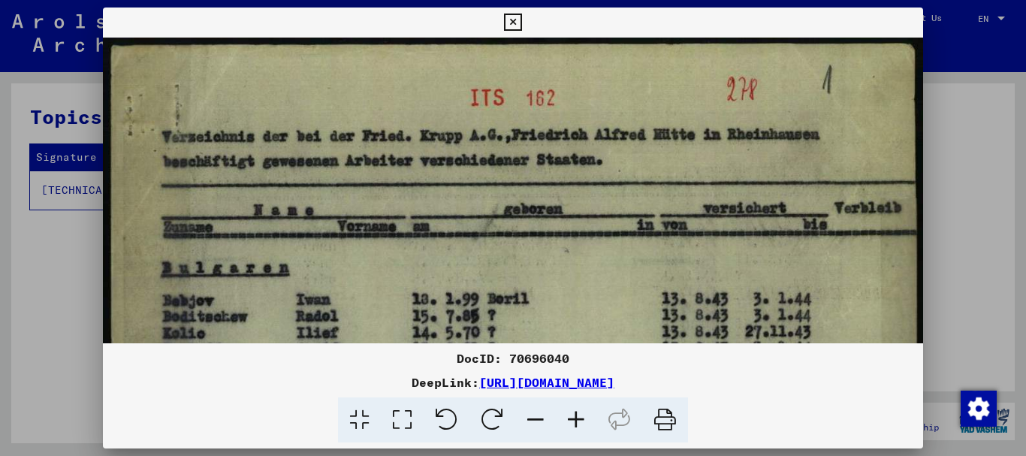
click at [407, 422] on icon at bounding box center [402, 420] width 43 height 46
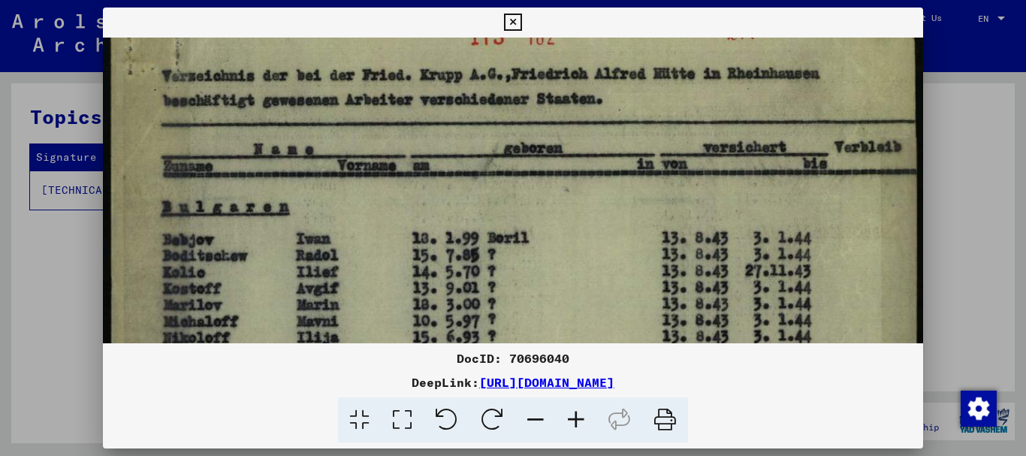
scroll to position [0, 0]
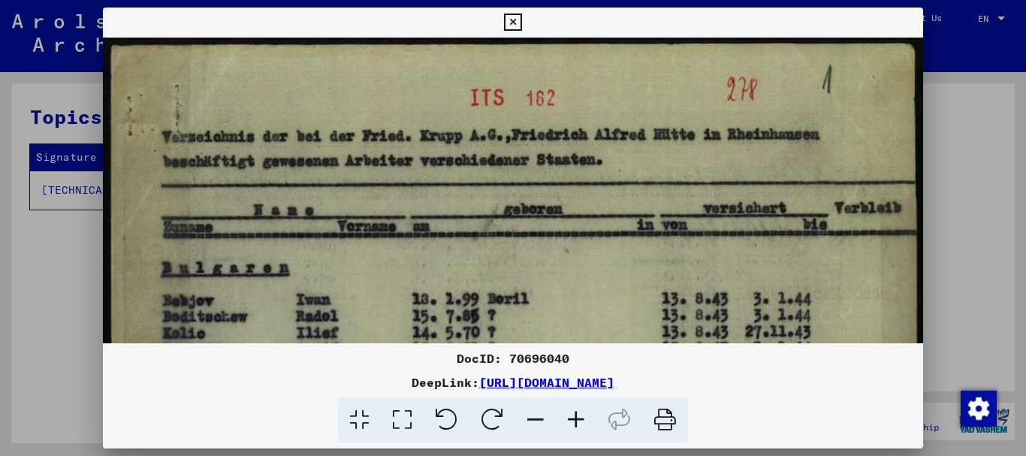
drag, startPoint x: 436, startPoint y: 266, endPoint x: 396, endPoint y: 291, distance: 47.5
drag, startPoint x: 390, startPoint y: 232, endPoint x: 385, endPoint y: 270, distance: 37.9
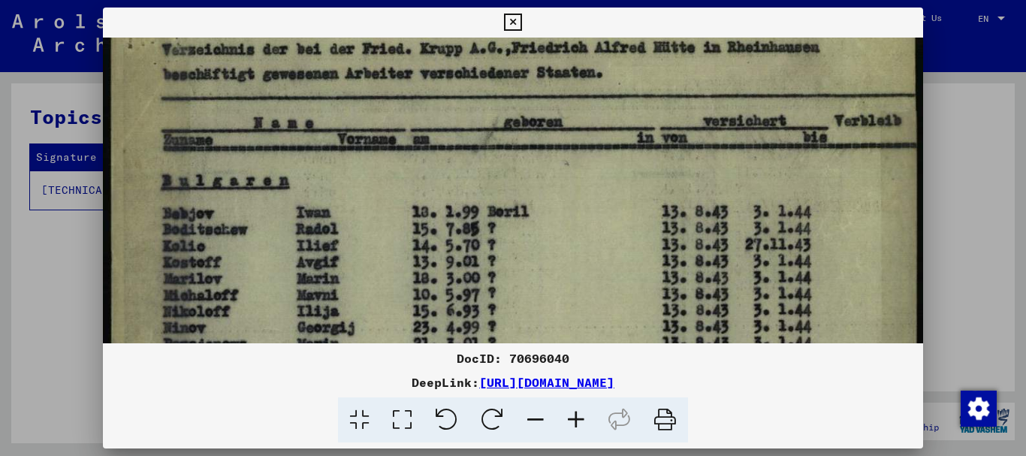
drag, startPoint x: 383, startPoint y: 248, endPoint x: 405, endPoint y: 102, distance: 147.3
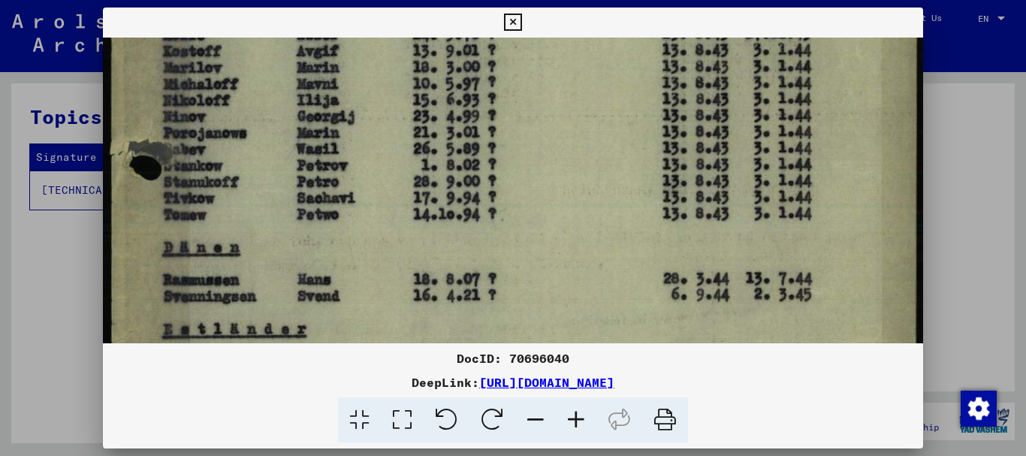
drag, startPoint x: 391, startPoint y: 135, endPoint x: 384, endPoint y: 95, distance: 41.1
click at [391, 60] on img at bounding box center [513, 317] width 821 height 1156
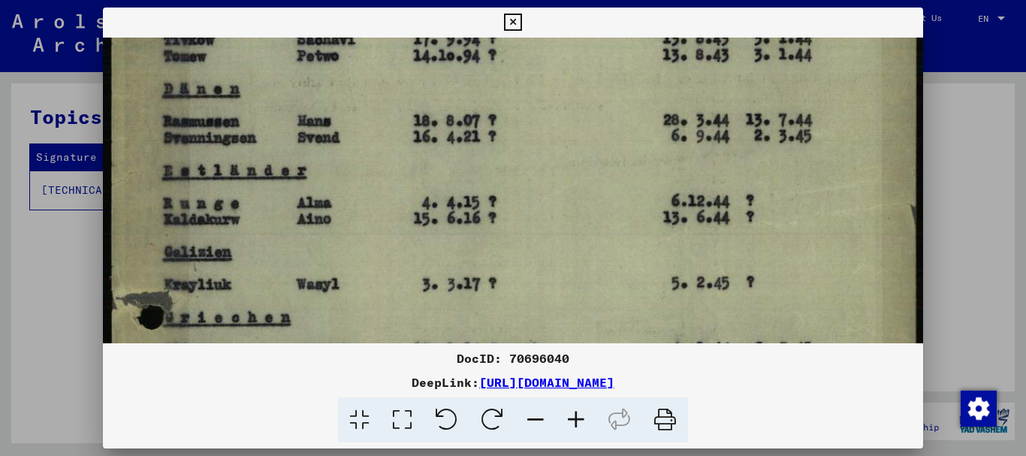
drag, startPoint x: 413, startPoint y: 147, endPoint x: 406, endPoint y: 59, distance: 88.1
click at [409, 69] on img at bounding box center [513, 159] width 821 height 1156
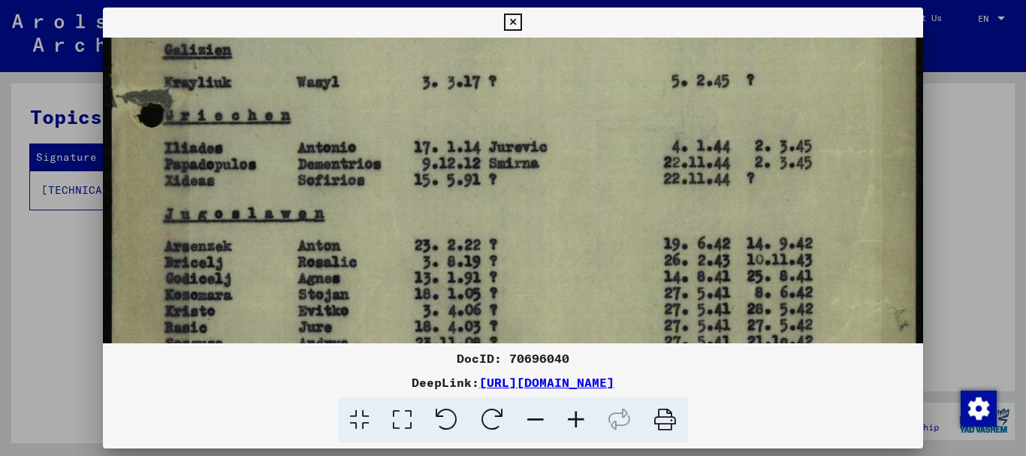
drag, startPoint x: 415, startPoint y: 164, endPoint x: 406, endPoint y: 53, distance: 110.8
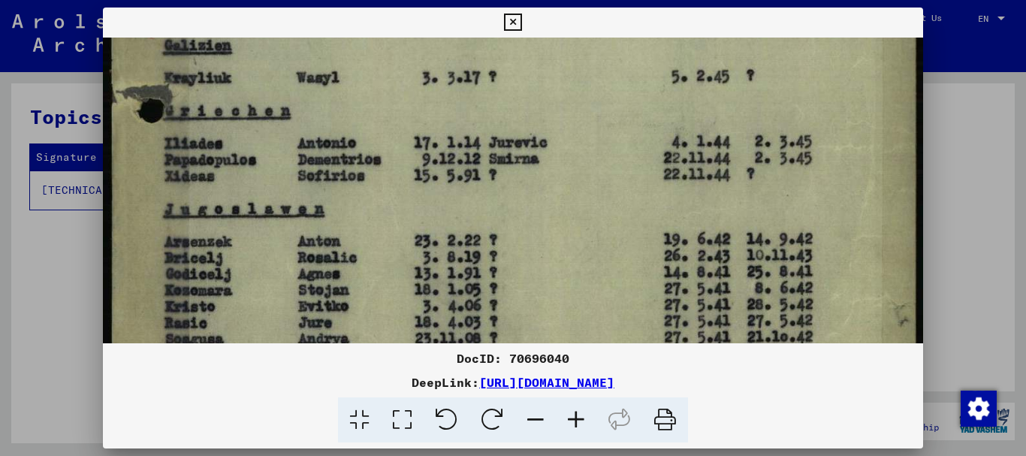
scroll to position [662, 0]
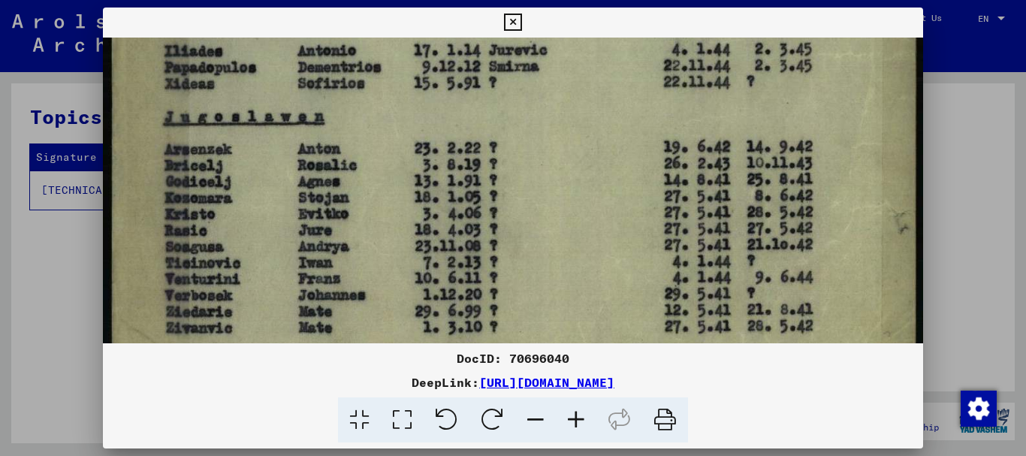
drag, startPoint x: 391, startPoint y: 222, endPoint x: 392, endPoint y: 152, distance: 69.8
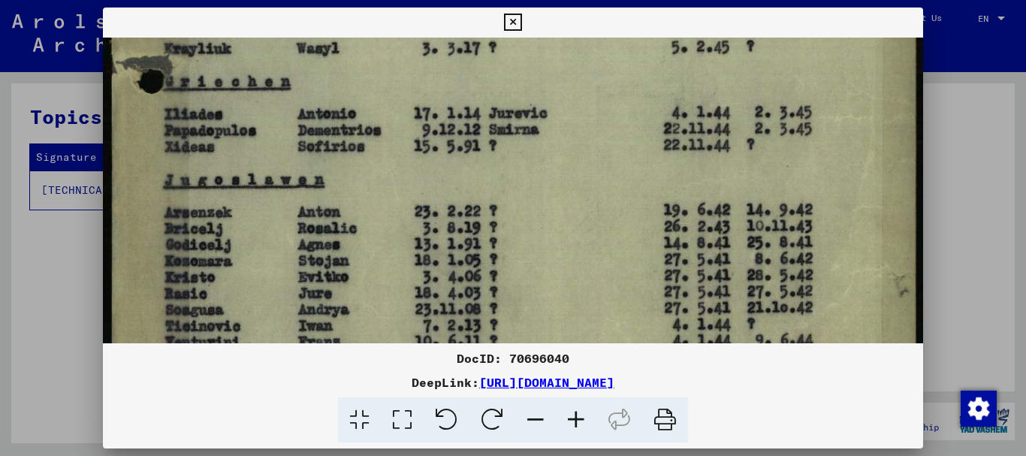
drag, startPoint x: 395, startPoint y: 268, endPoint x: 400, endPoint y: 276, distance: 9.2
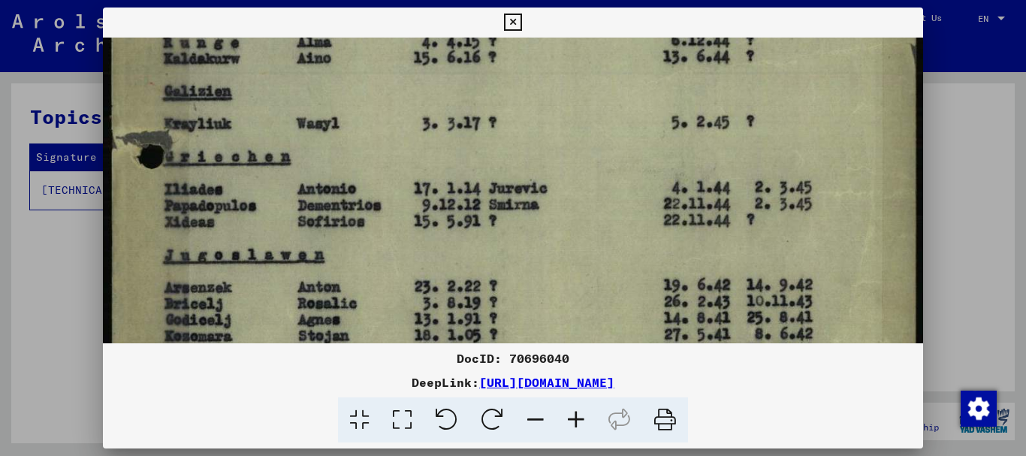
drag, startPoint x: 356, startPoint y: 191, endPoint x: 366, endPoint y: 258, distance: 67.7
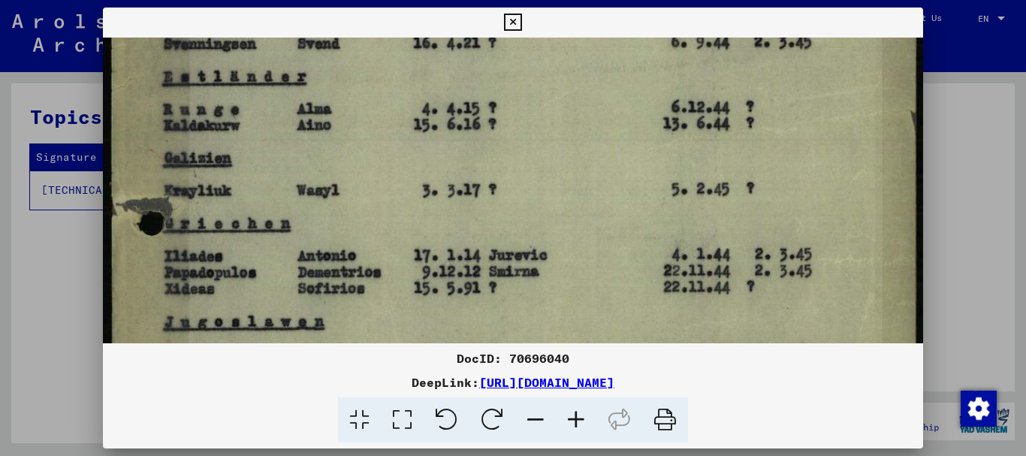
drag, startPoint x: 328, startPoint y: 210, endPoint x: 334, endPoint y: 250, distance: 41.0
click at [333, 249] on img at bounding box center [513, 65] width 821 height 1156
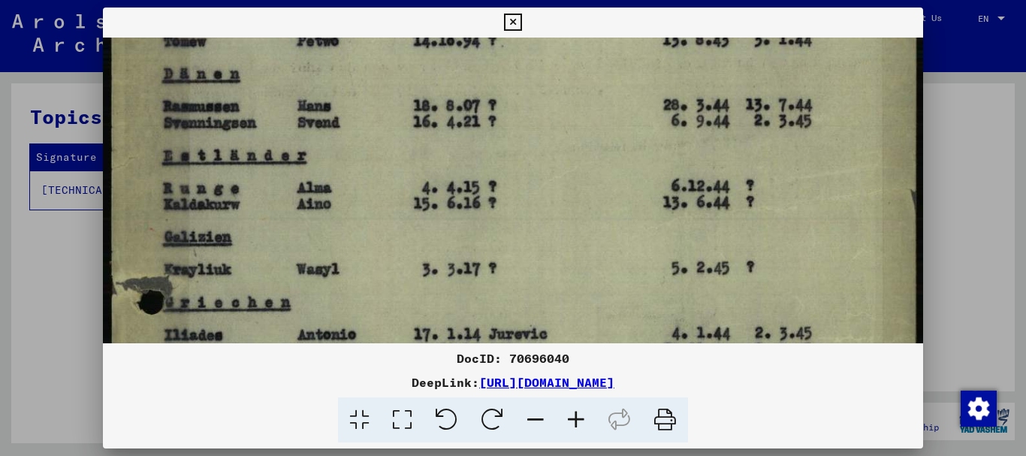
click at [267, 241] on img at bounding box center [513, 144] width 821 height 1156
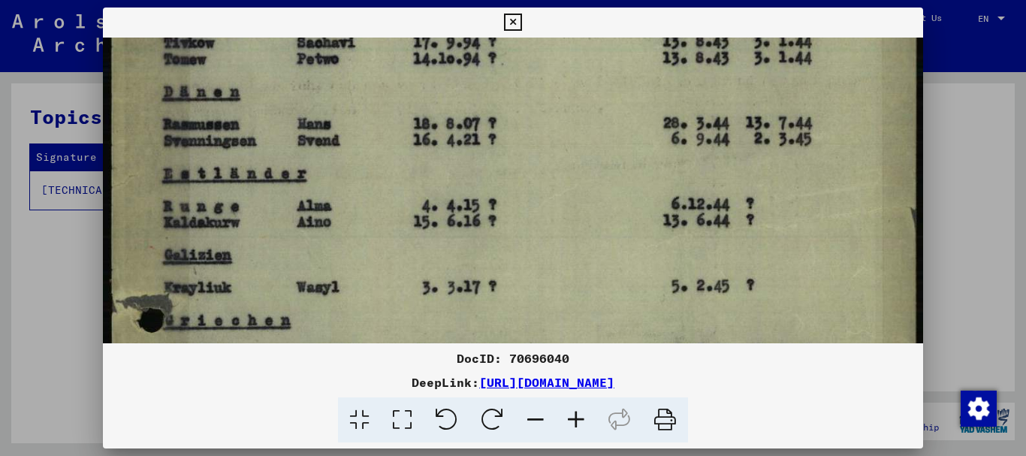
click at [512, 20] on icon at bounding box center [512, 23] width 17 height 18
